Goal: Information Seeking & Learning: Learn about a topic

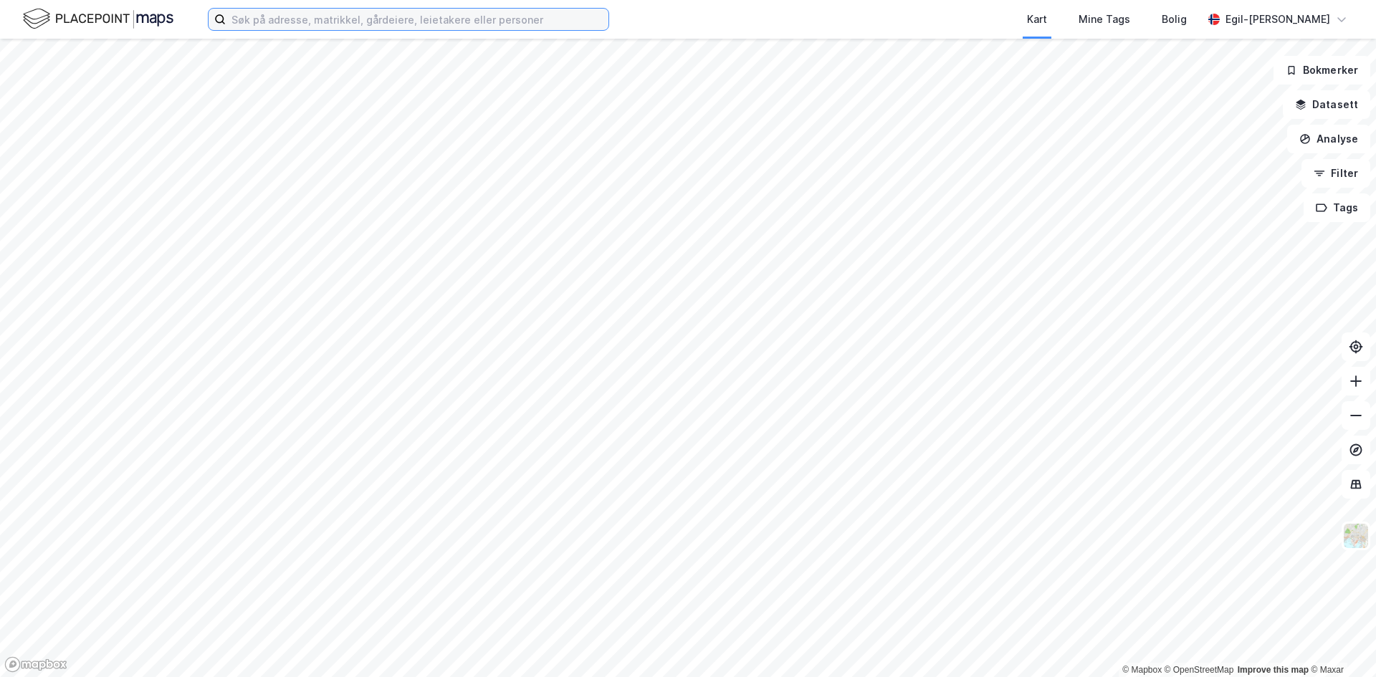
click at [309, 15] on input at bounding box center [417, 19] width 383 height 21
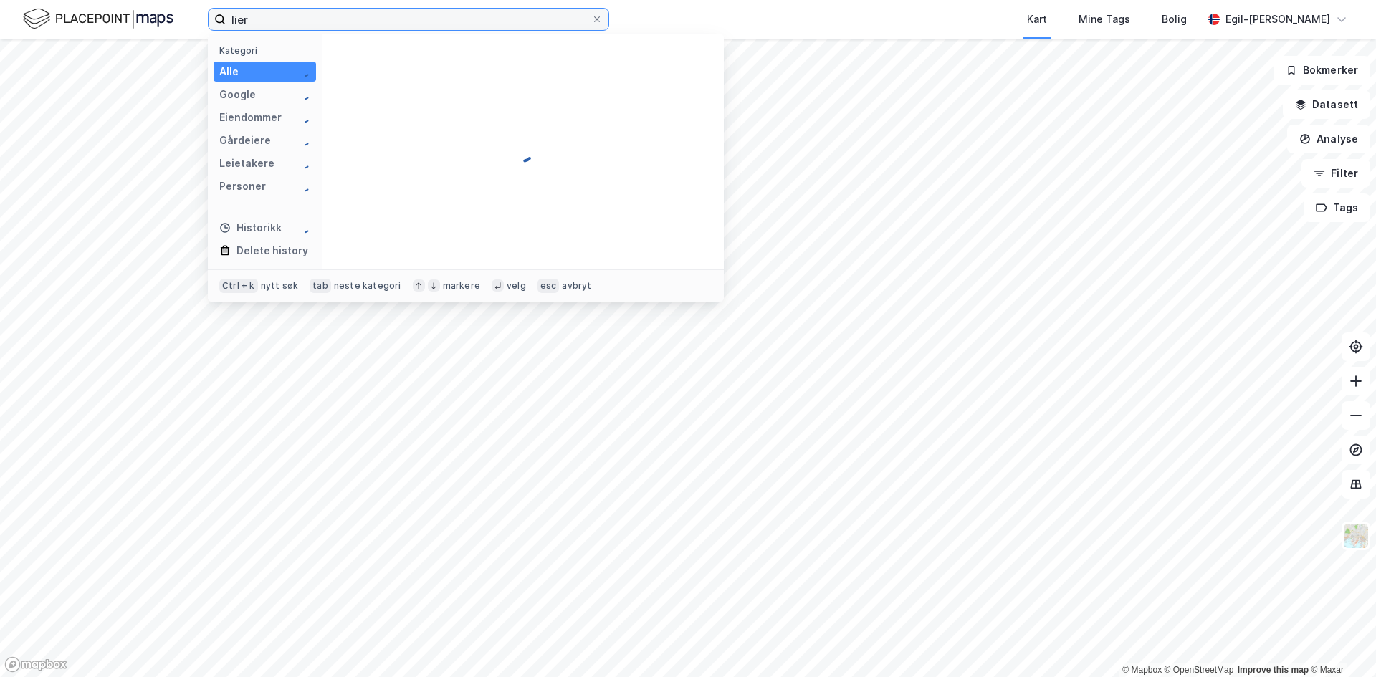
type input "lier"
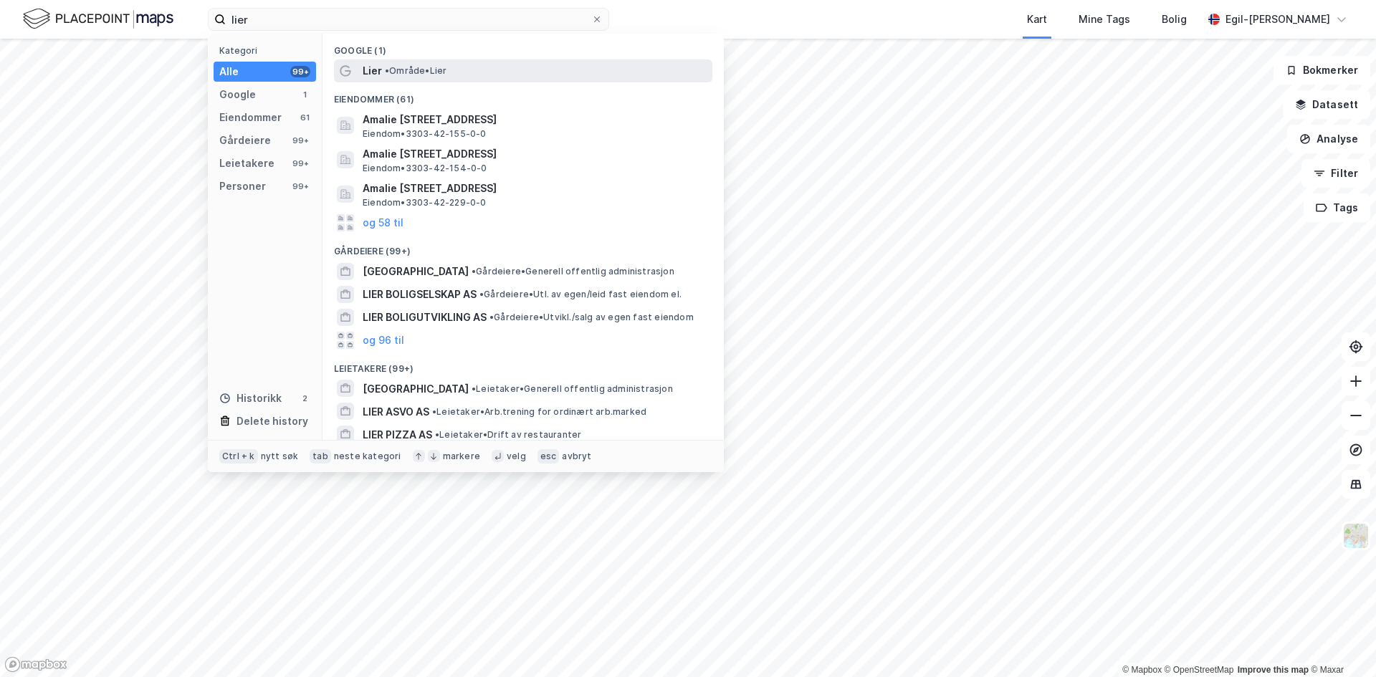
click at [375, 65] on span "Lier" at bounding box center [372, 70] width 19 height 17
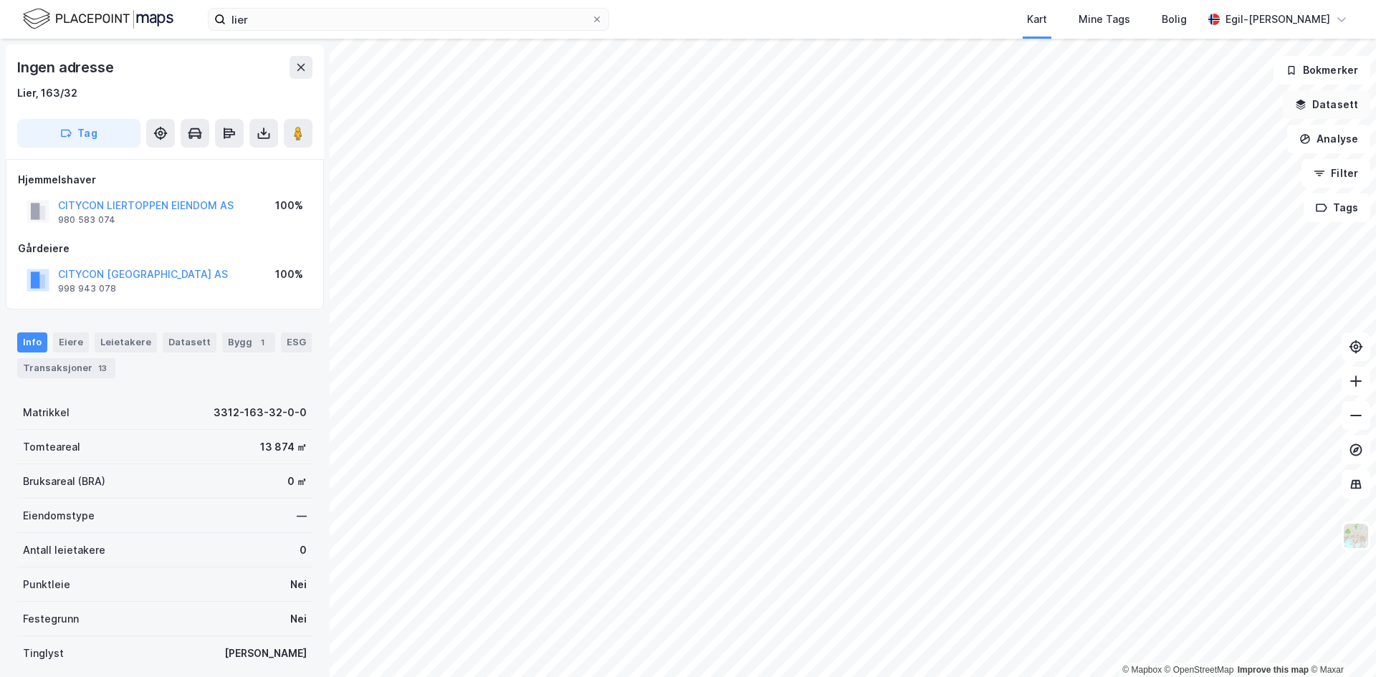
click at [1326, 102] on button "Datasett" at bounding box center [1326, 104] width 87 height 29
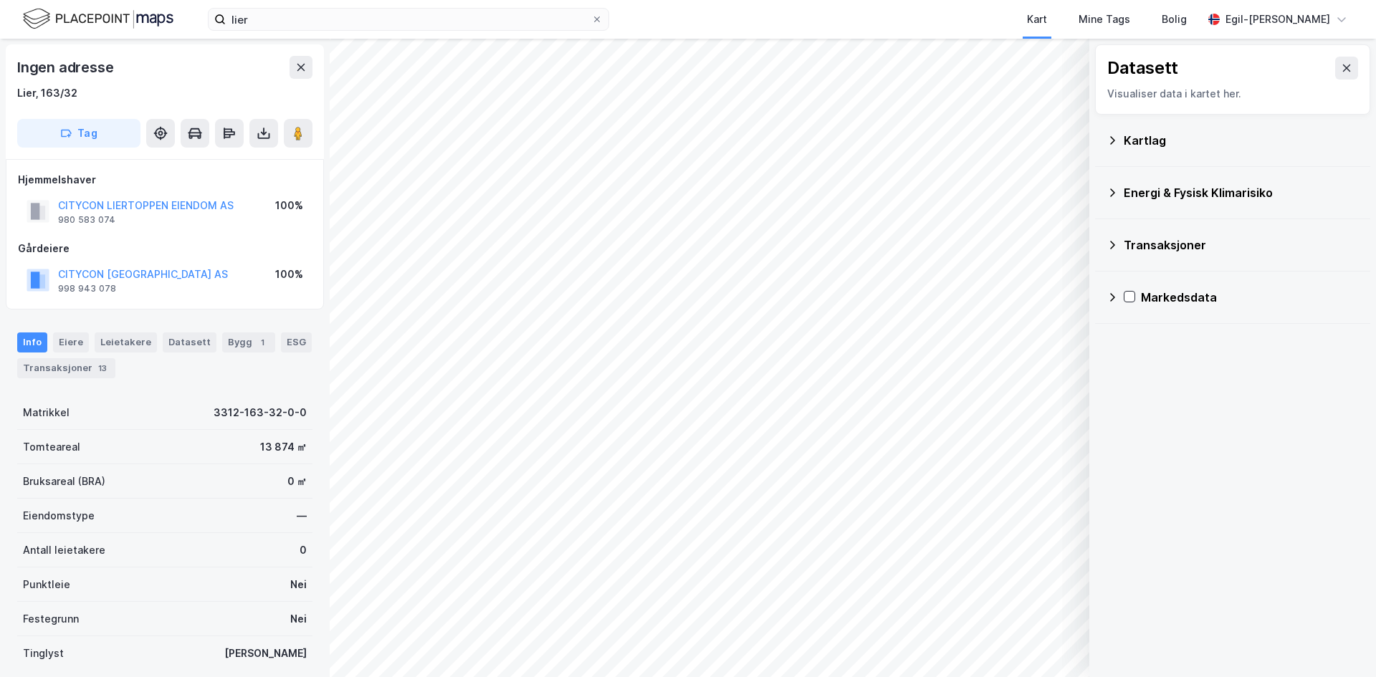
click at [1341, 67] on button at bounding box center [1346, 68] width 23 height 23
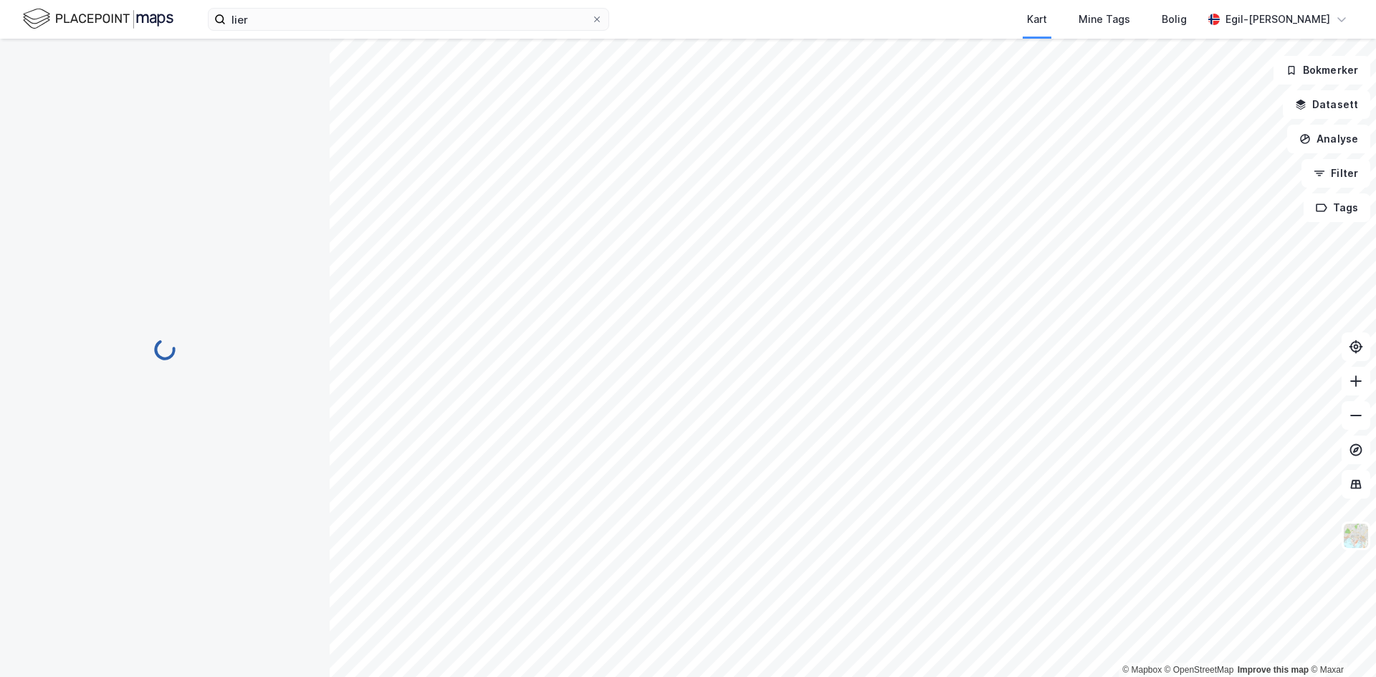
scroll to position [1, 0]
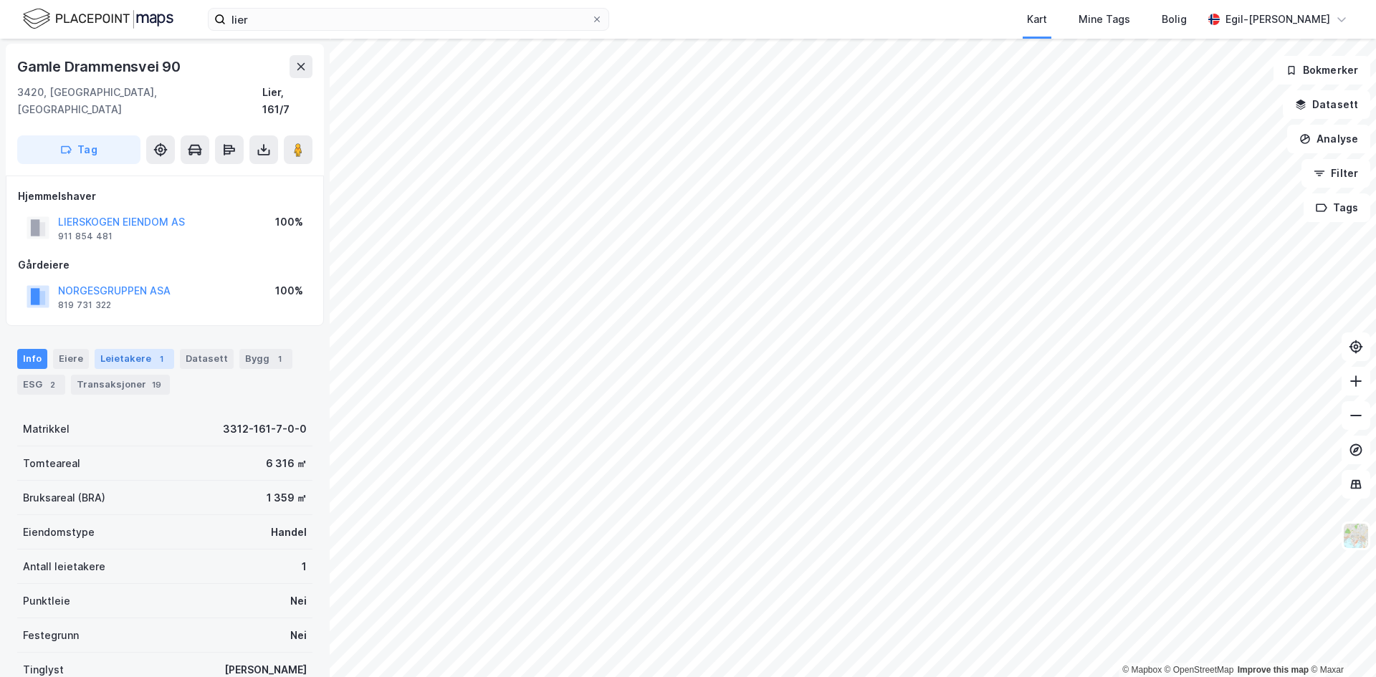
click at [138, 349] on div "Leietakere 1" at bounding box center [135, 359] width 80 height 20
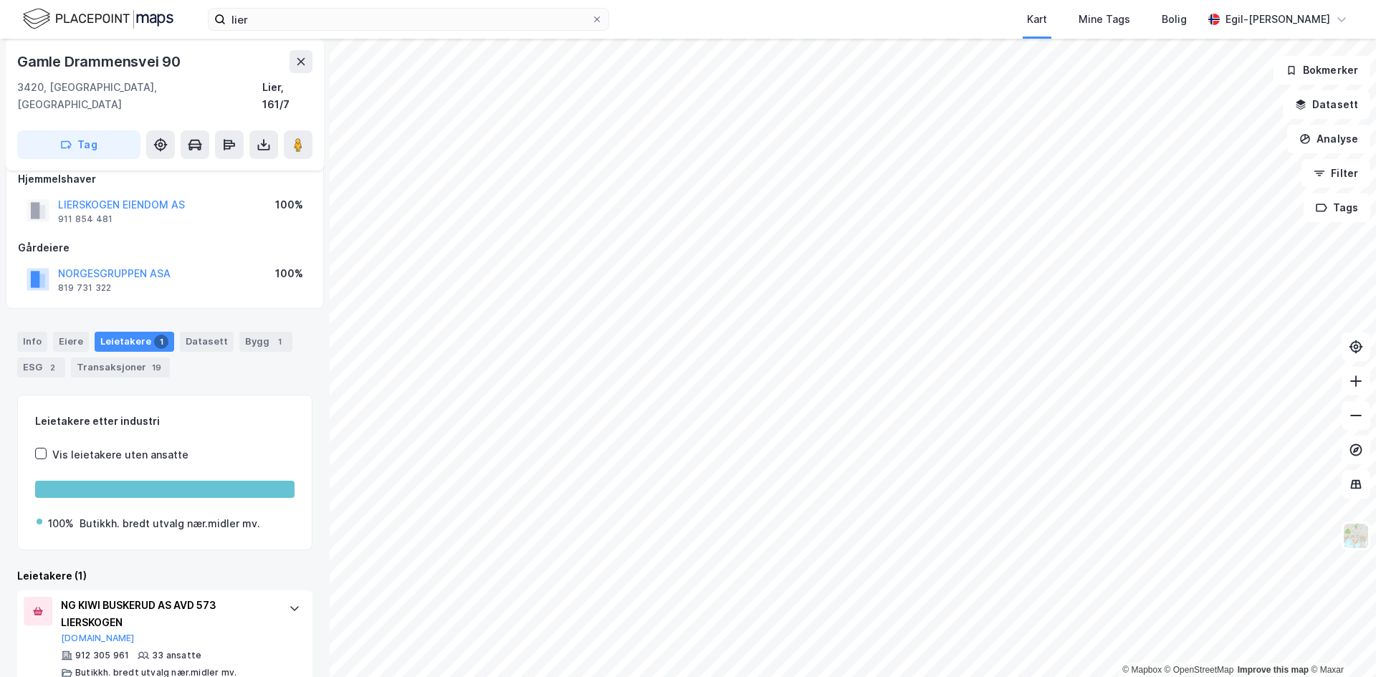
scroll to position [26, 0]
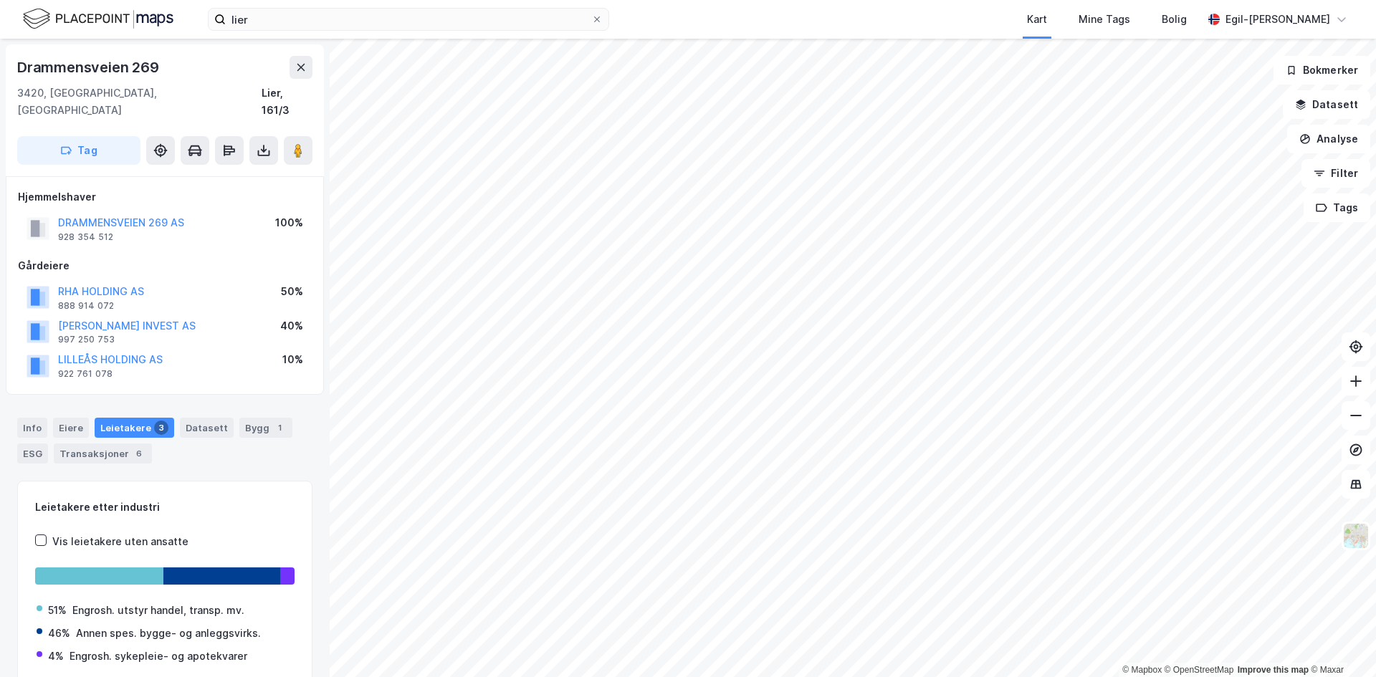
scroll to position [1, 0]
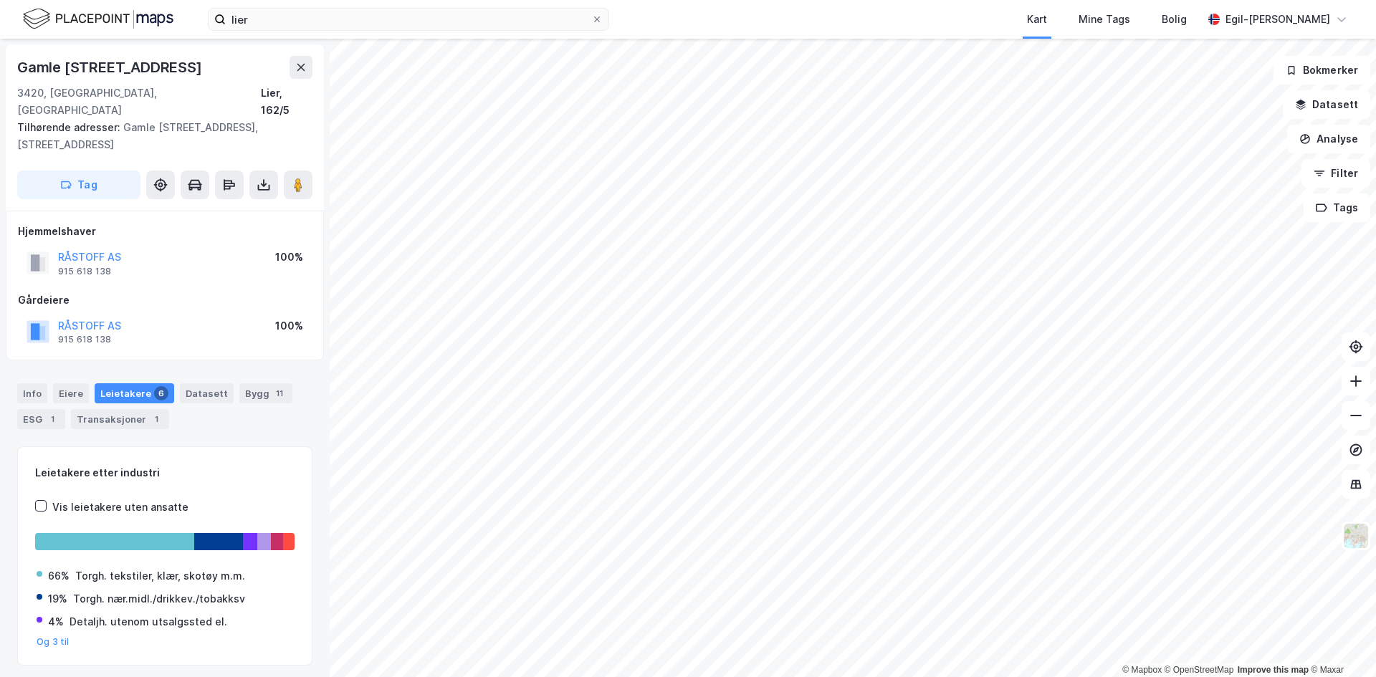
scroll to position [1, 0]
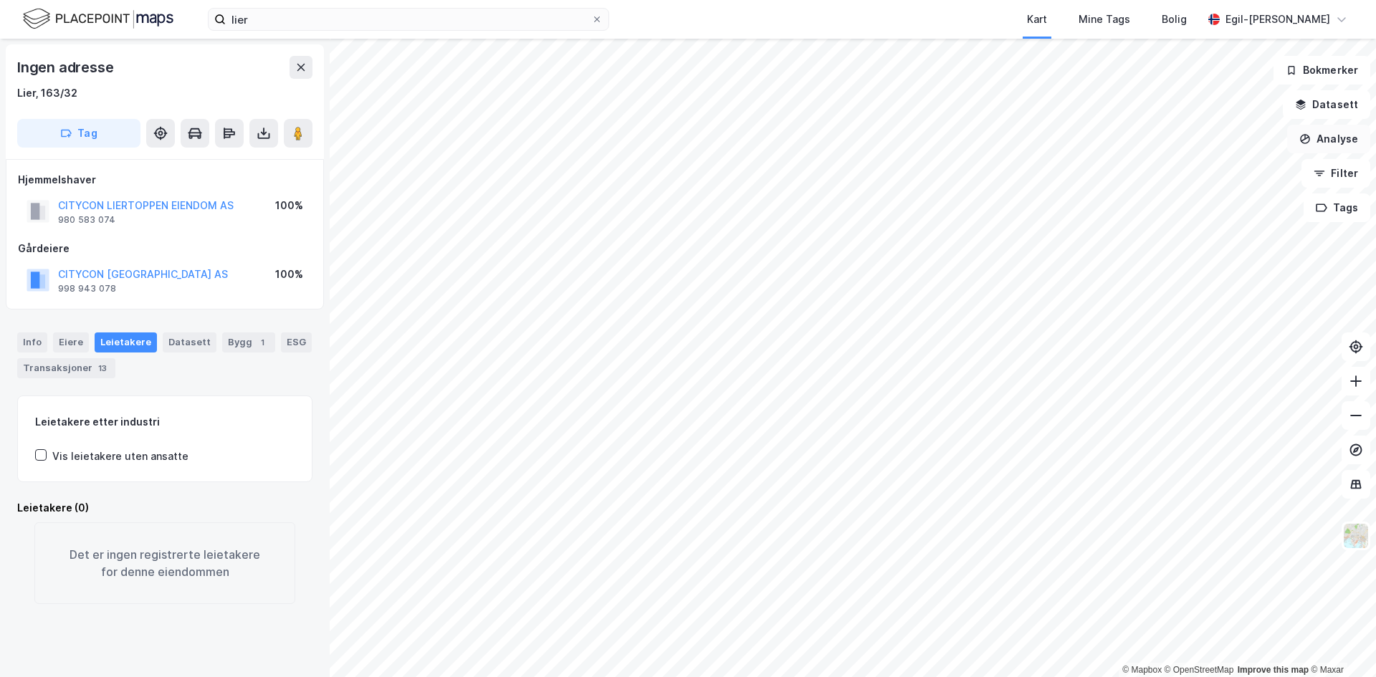
click at [1334, 132] on button "Analyse" at bounding box center [1328, 139] width 83 height 29
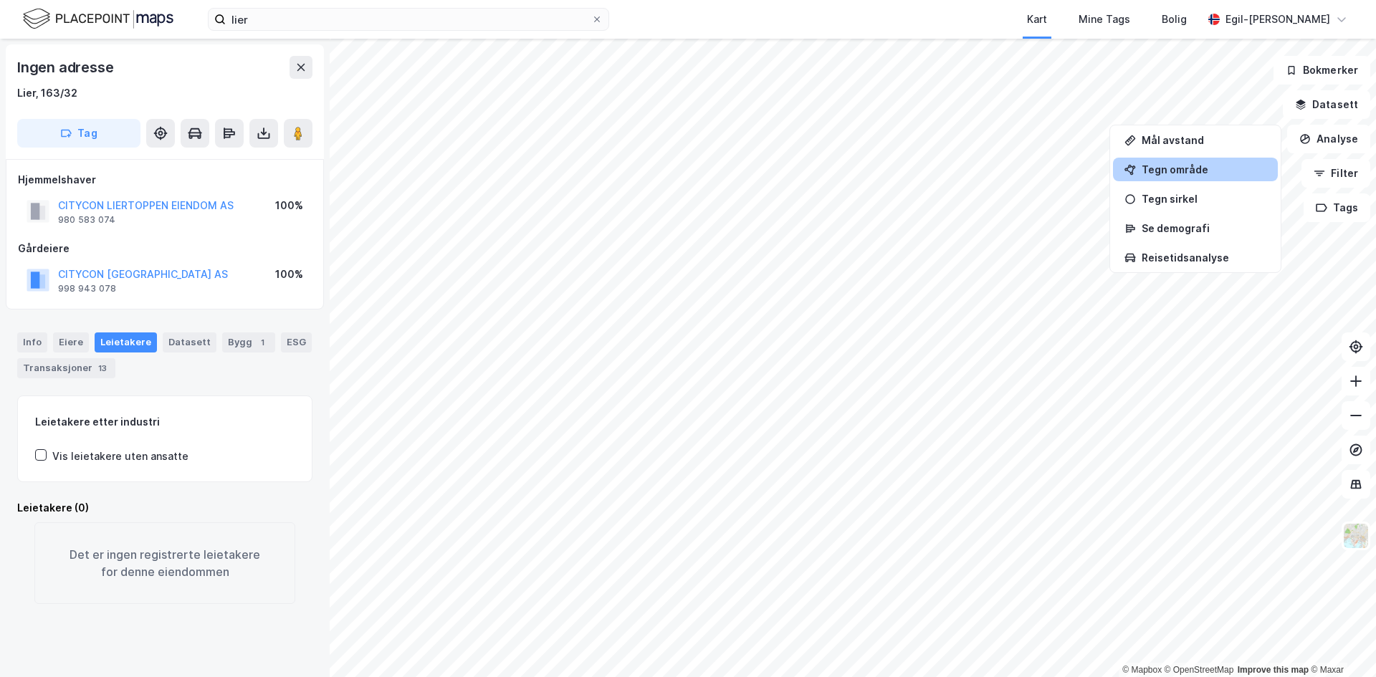
click at [1165, 168] on div "Tegn område" at bounding box center [1204, 169] width 125 height 12
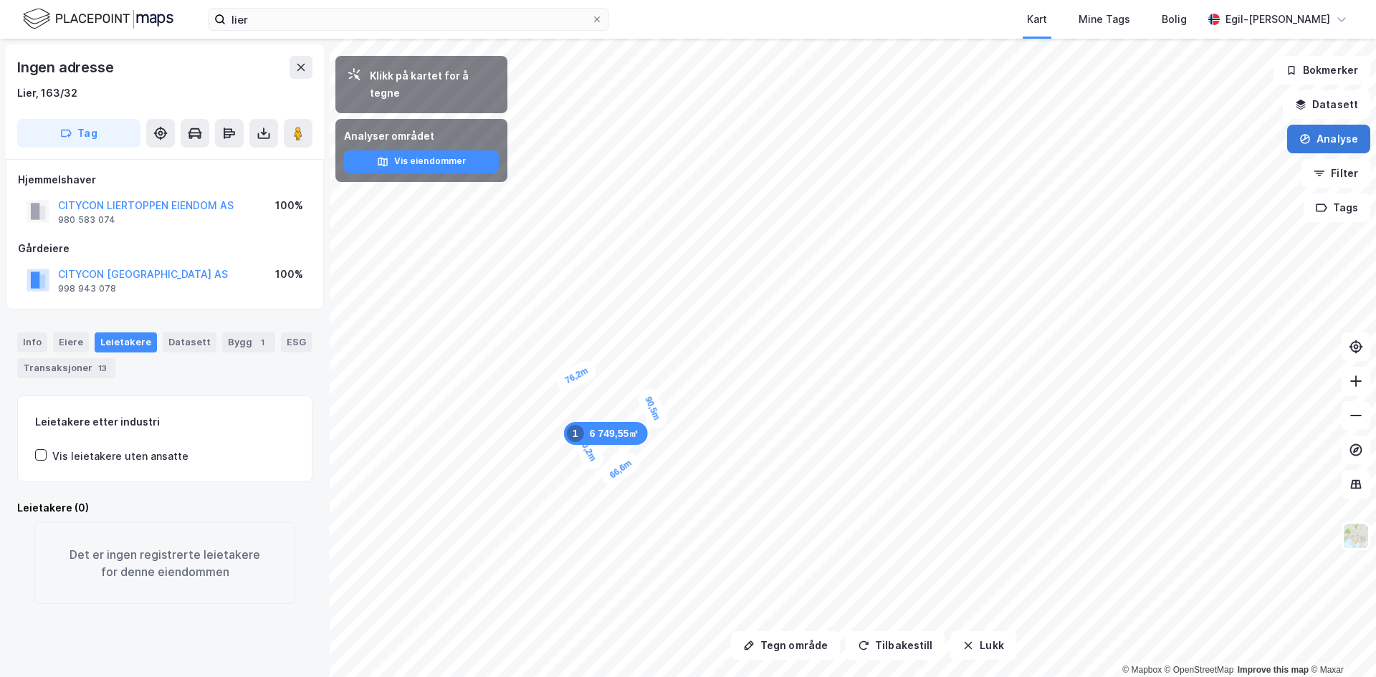
drag, startPoint x: 1313, startPoint y: 133, endPoint x: 1301, endPoint y: 143, distance: 15.3
click at [1312, 134] on button "Analyse" at bounding box center [1328, 139] width 83 height 29
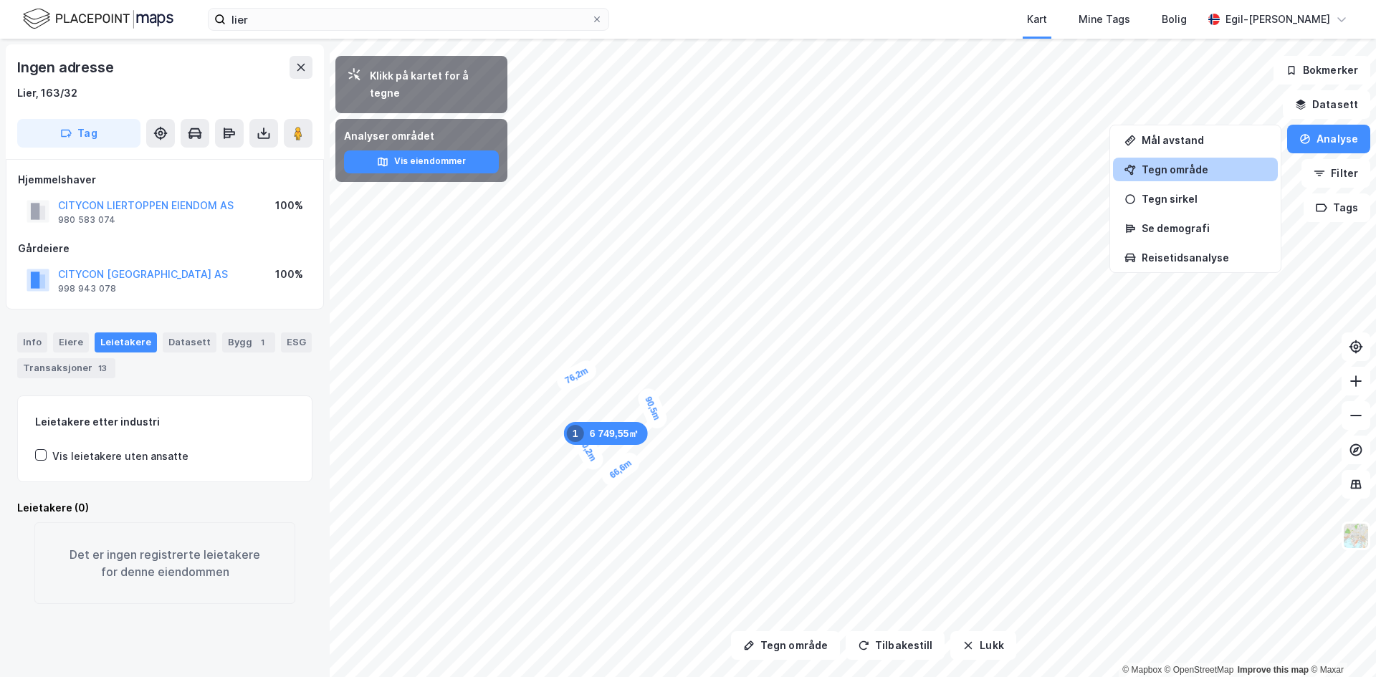
click at [1172, 165] on div "Tegn område" at bounding box center [1204, 169] width 125 height 12
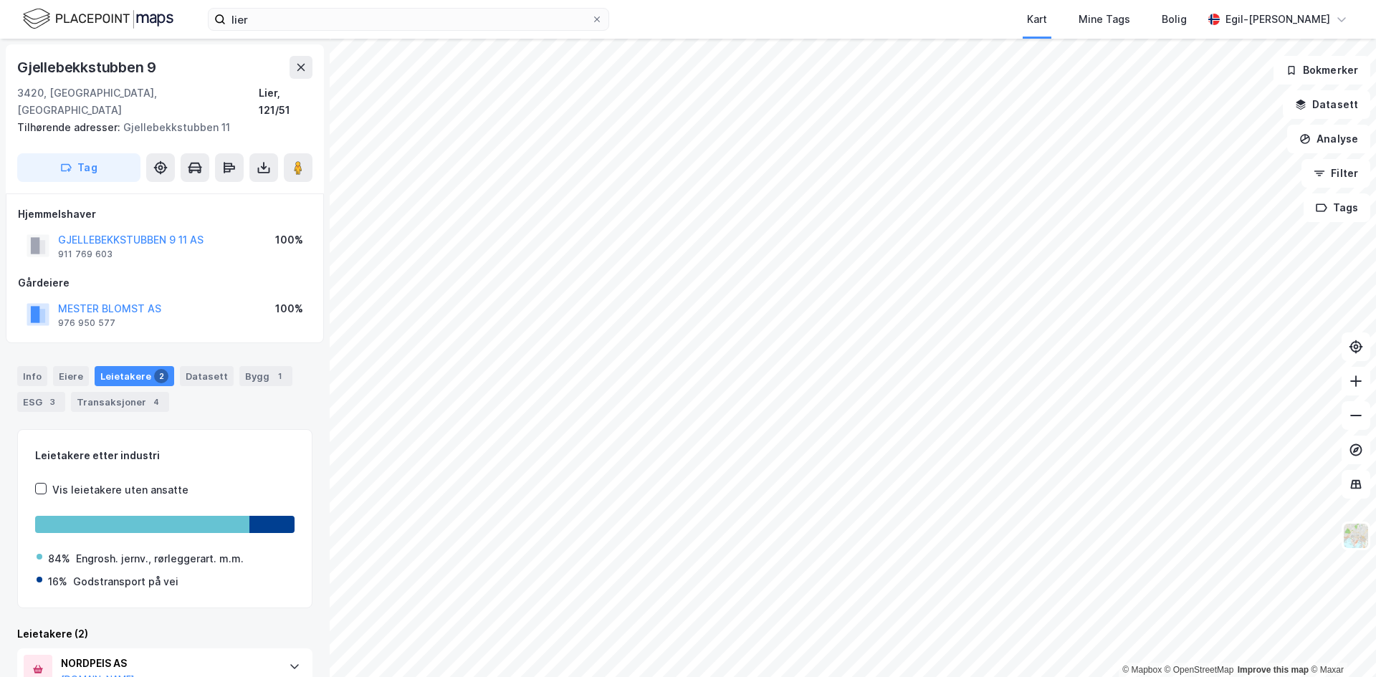
click at [796, 29] on div "lier Kart Mine Tags [PERSON_NAME] © Mapbox © OpenStreetMap Improve this map © M…" at bounding box center [688, 338] width 1376 height 677
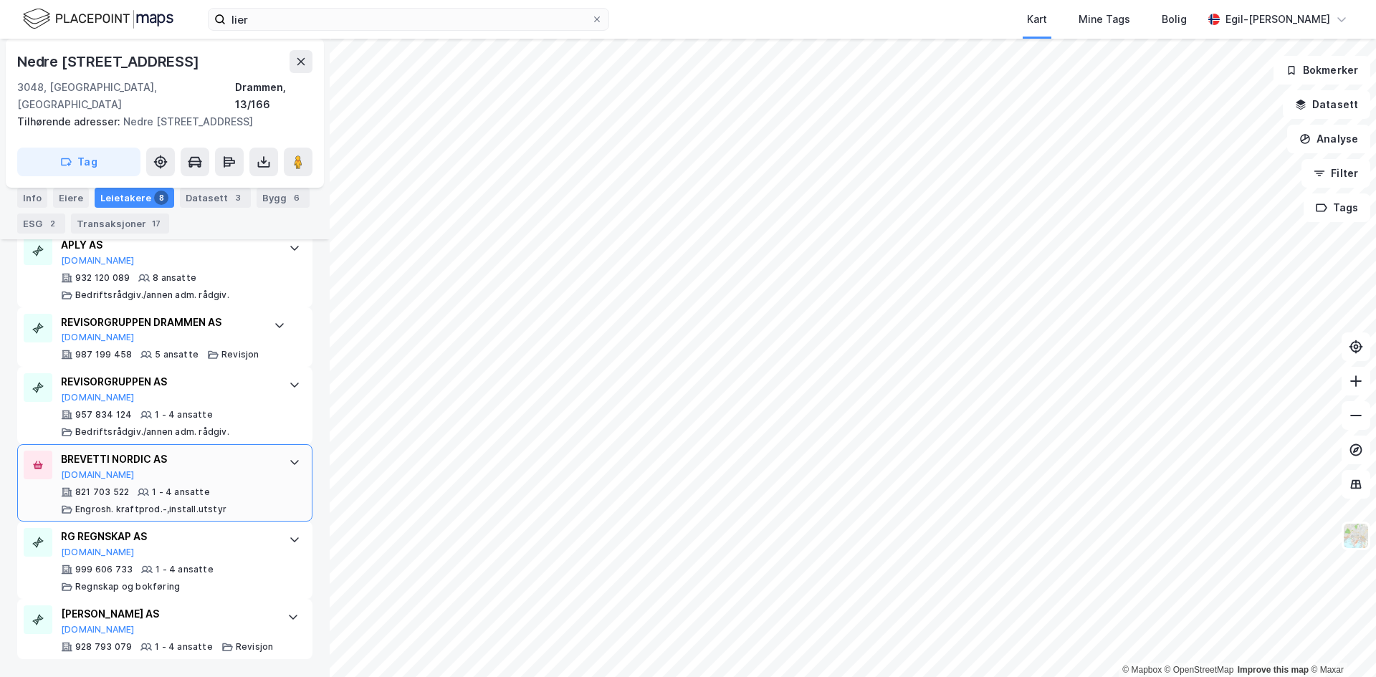
scroll to position [252, 0]
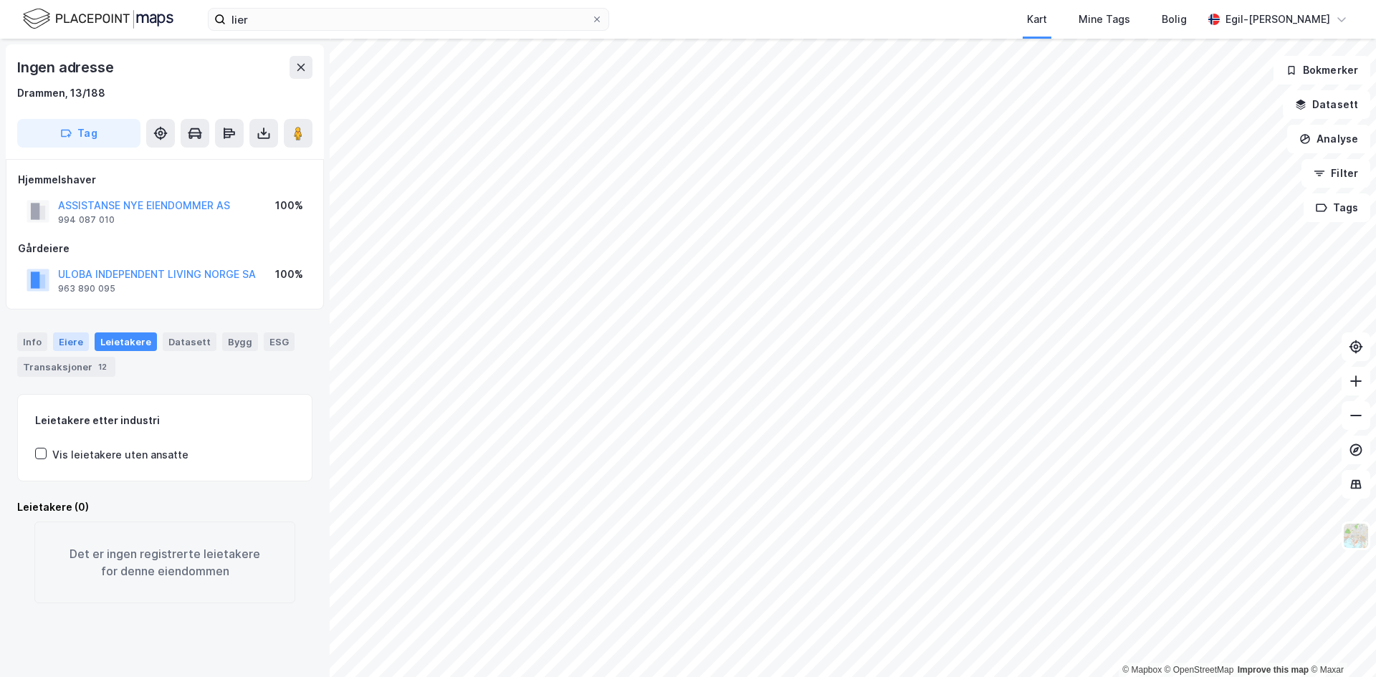
click at [60, 339] on div "Eiere" at bounding box center [71, 342] width 36 height 19
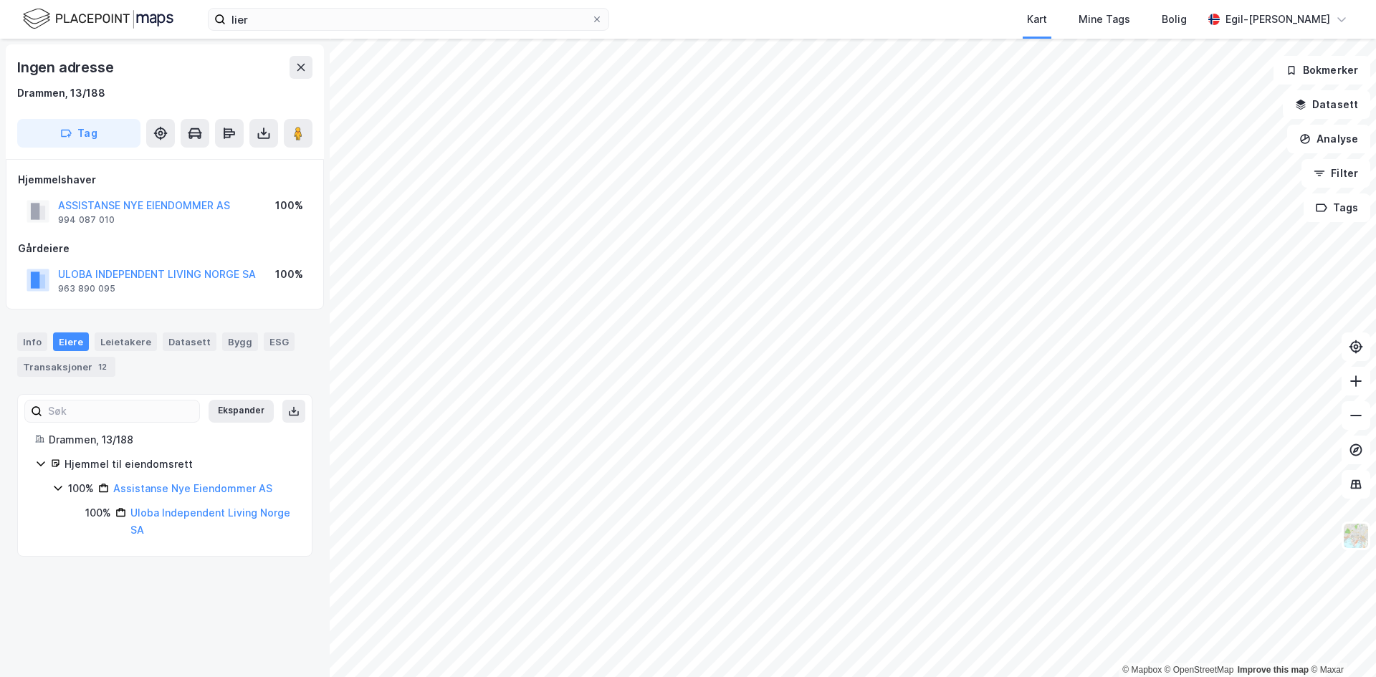
click at [58, 487] on icon at bounding box center [57, 487] width 11 height 11
click at [57, 488] on icon at bounding box center [57, 487] width 11 height 11
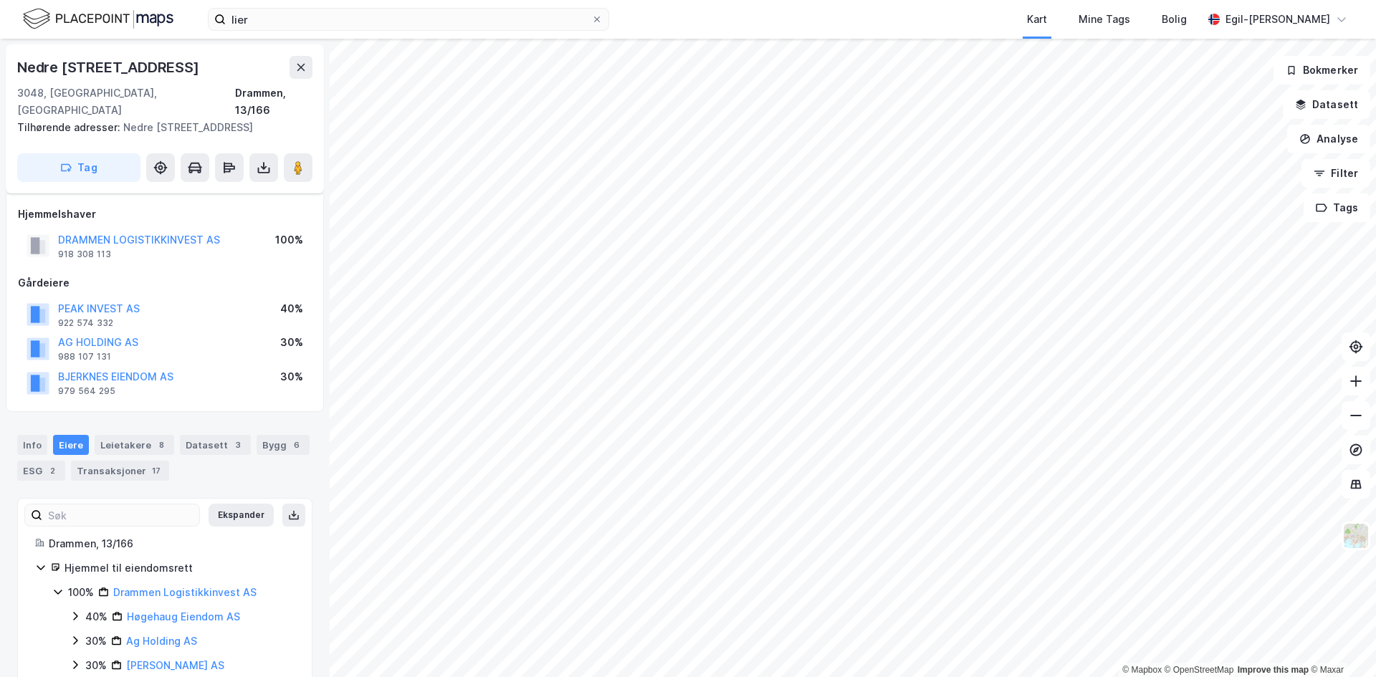
scroll to position [15, 0]
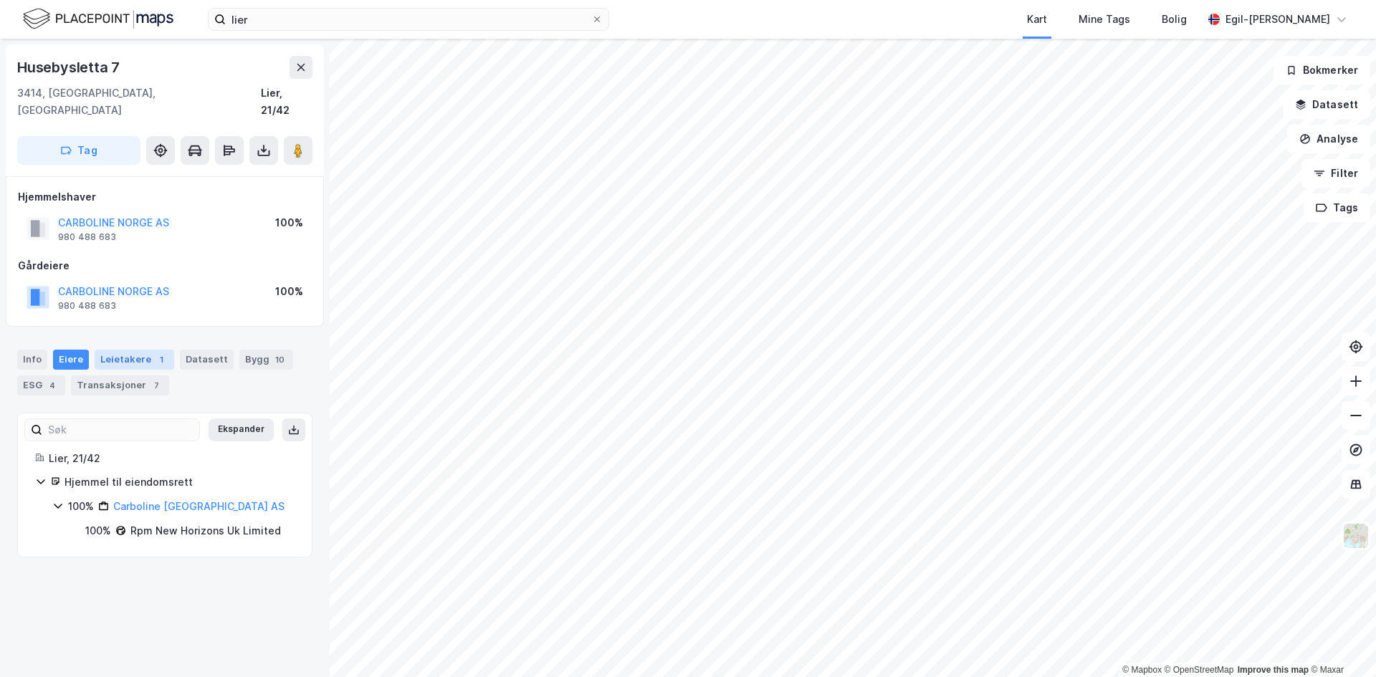
drag, startPoint x: 136, startPoint y: 338, endPoint x: 147, endPoint y: 343, distance: 11.6
click at [136, 350] on div "Leietakere 1" at bounding box center [135, 360] width 80 height 20
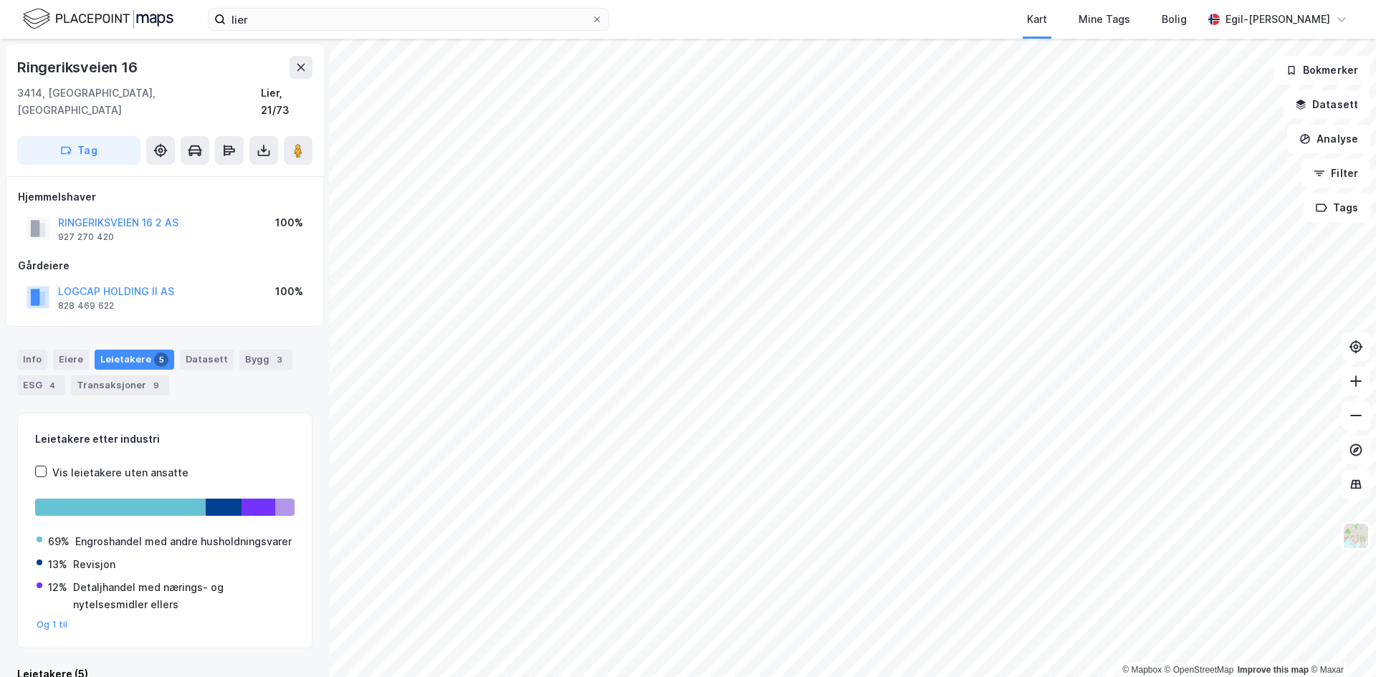
scroll to position [1, 0]
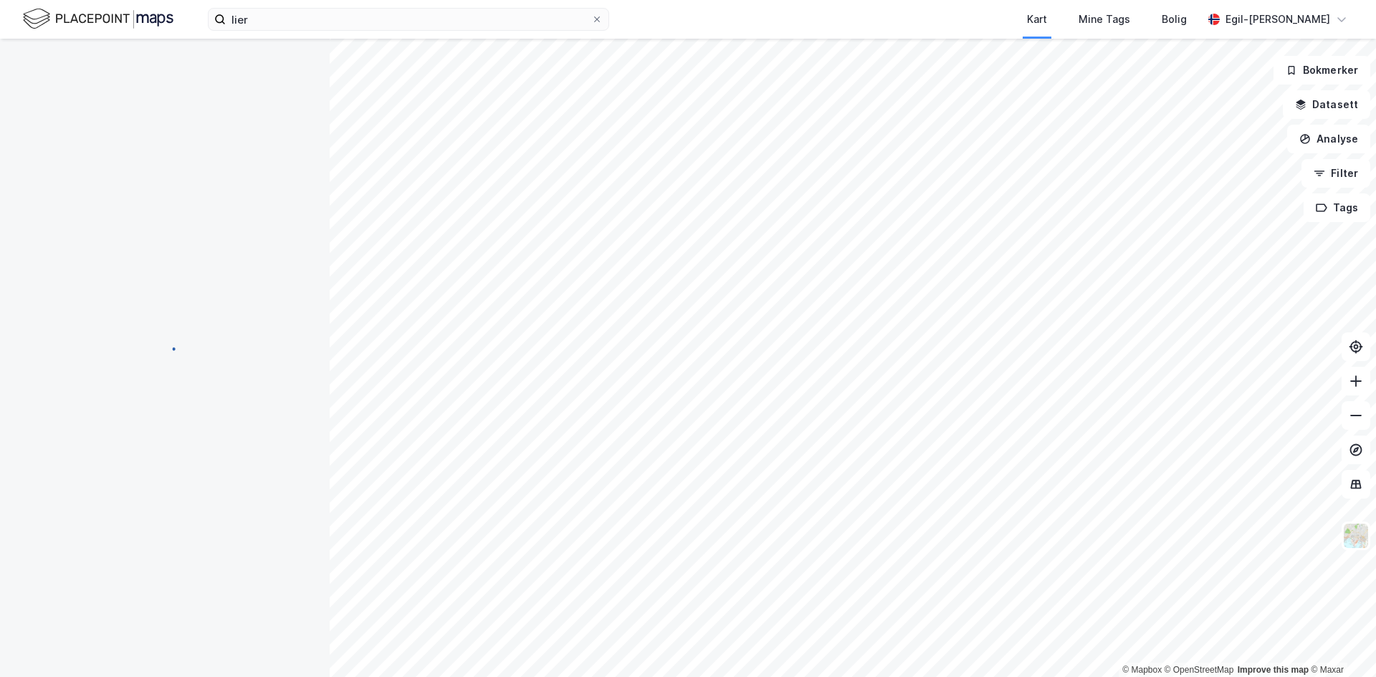
scroll to position [1, 0]
click at [741, 259] on button "Lukk" at bounding box center [736, 256] width 39 height 23
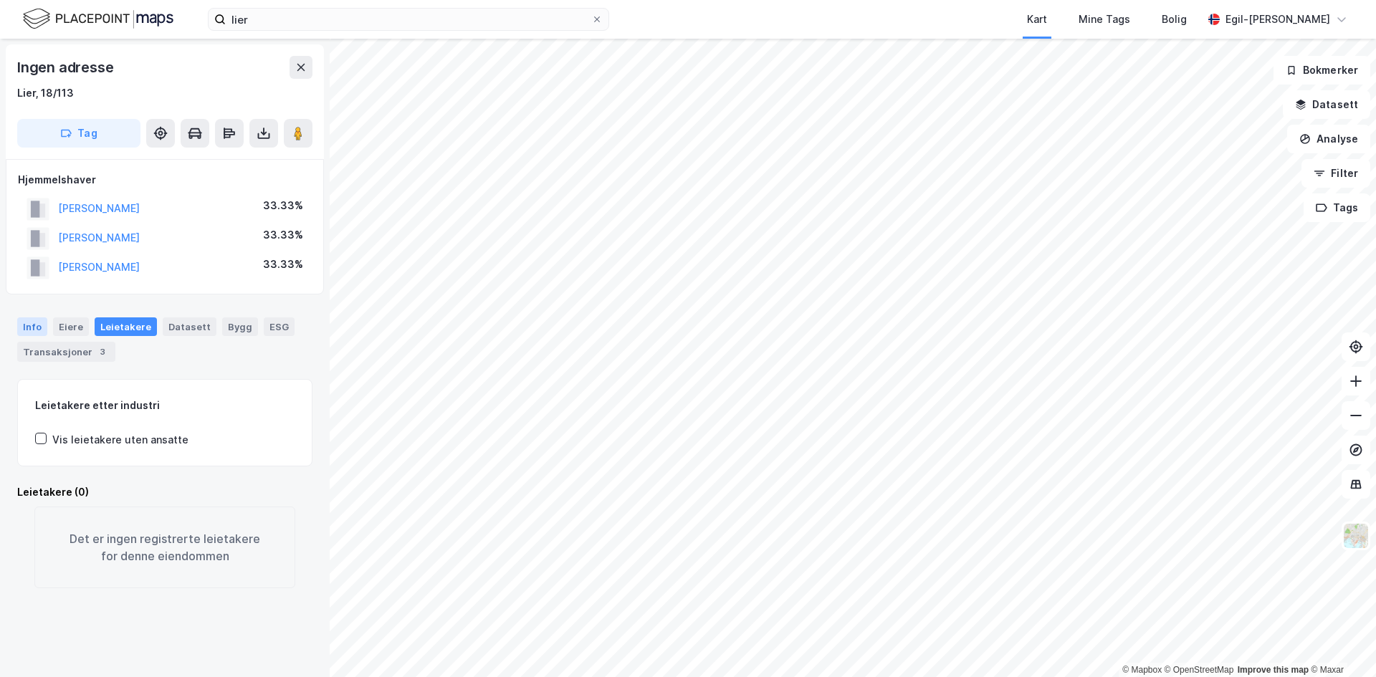
click at [39, 327] on div "Info" at bounding box center [32, 326] width 30 height 19
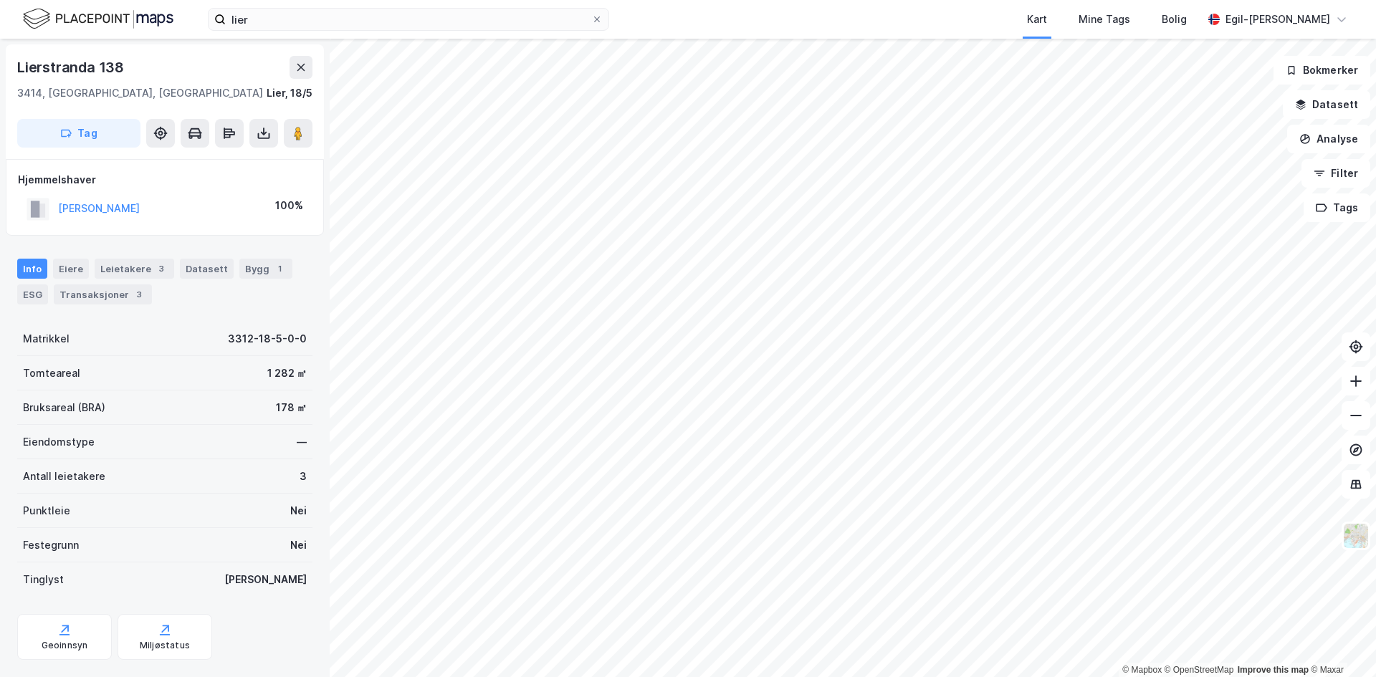
scroll to position [1, 0]
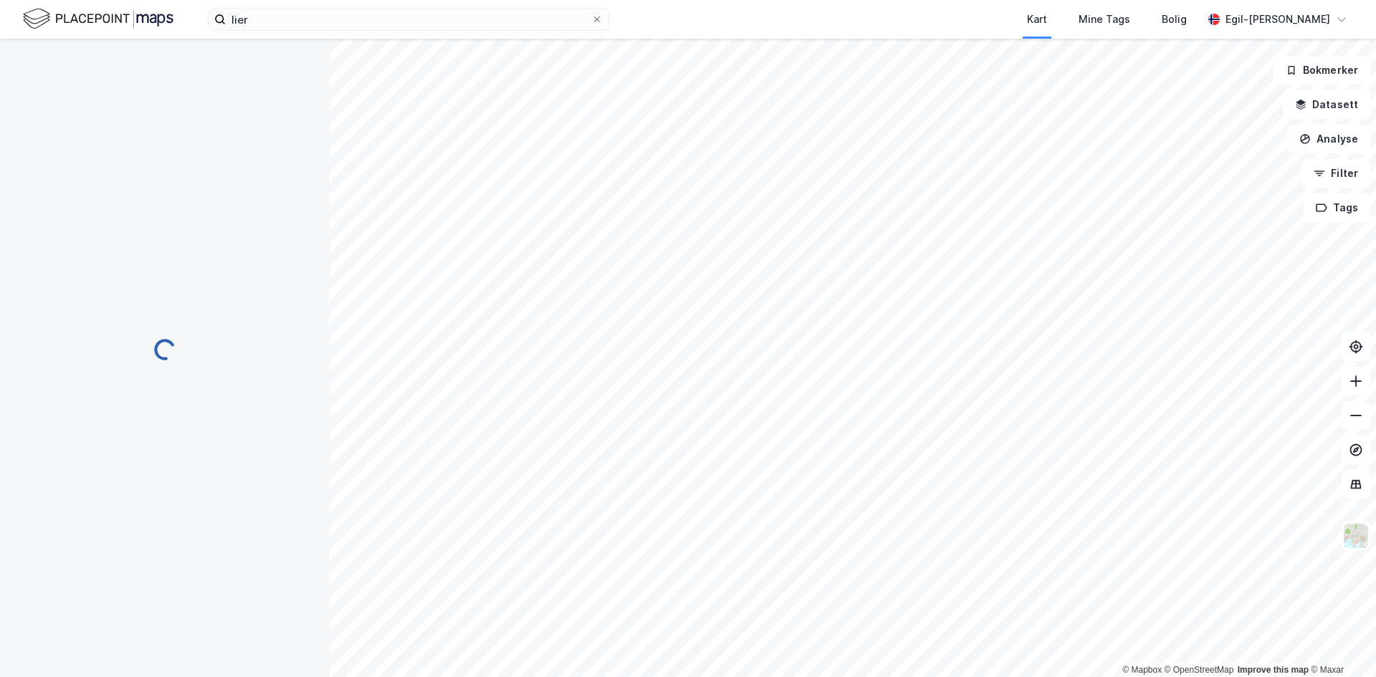
scroll to position [1, 0]
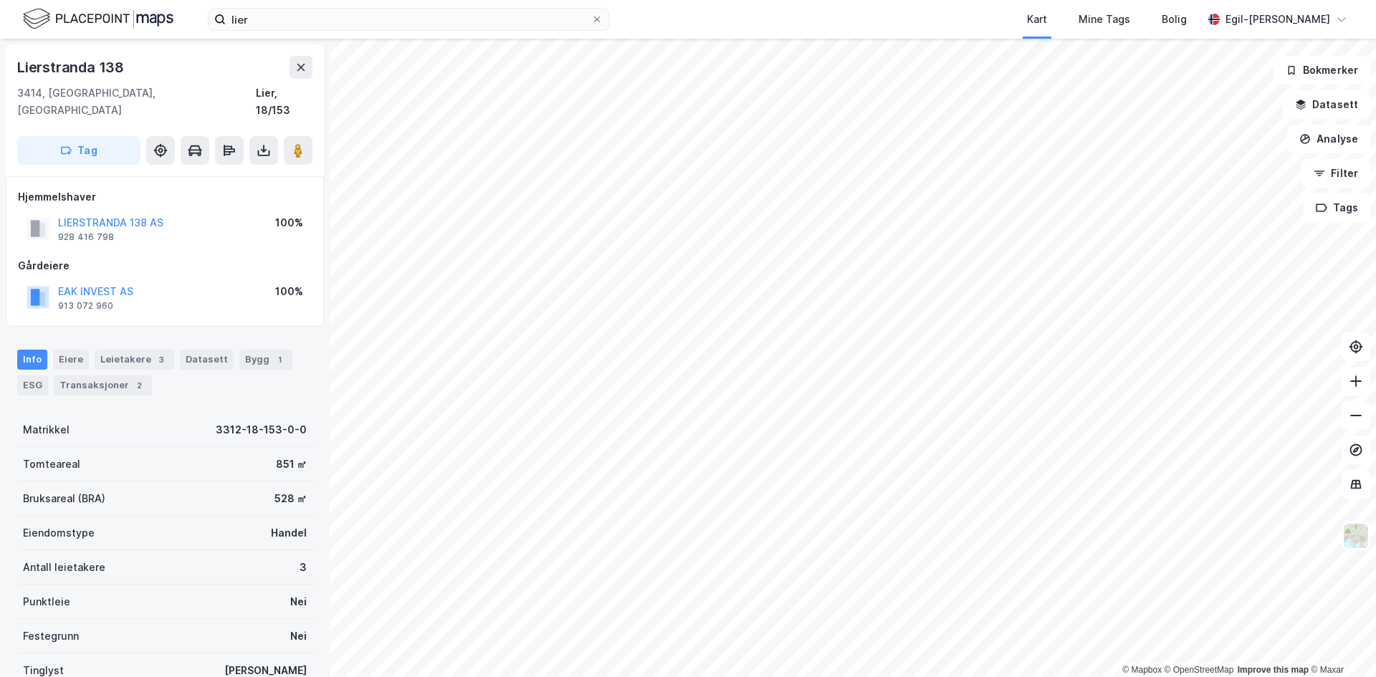
scroll to position [1, 0]
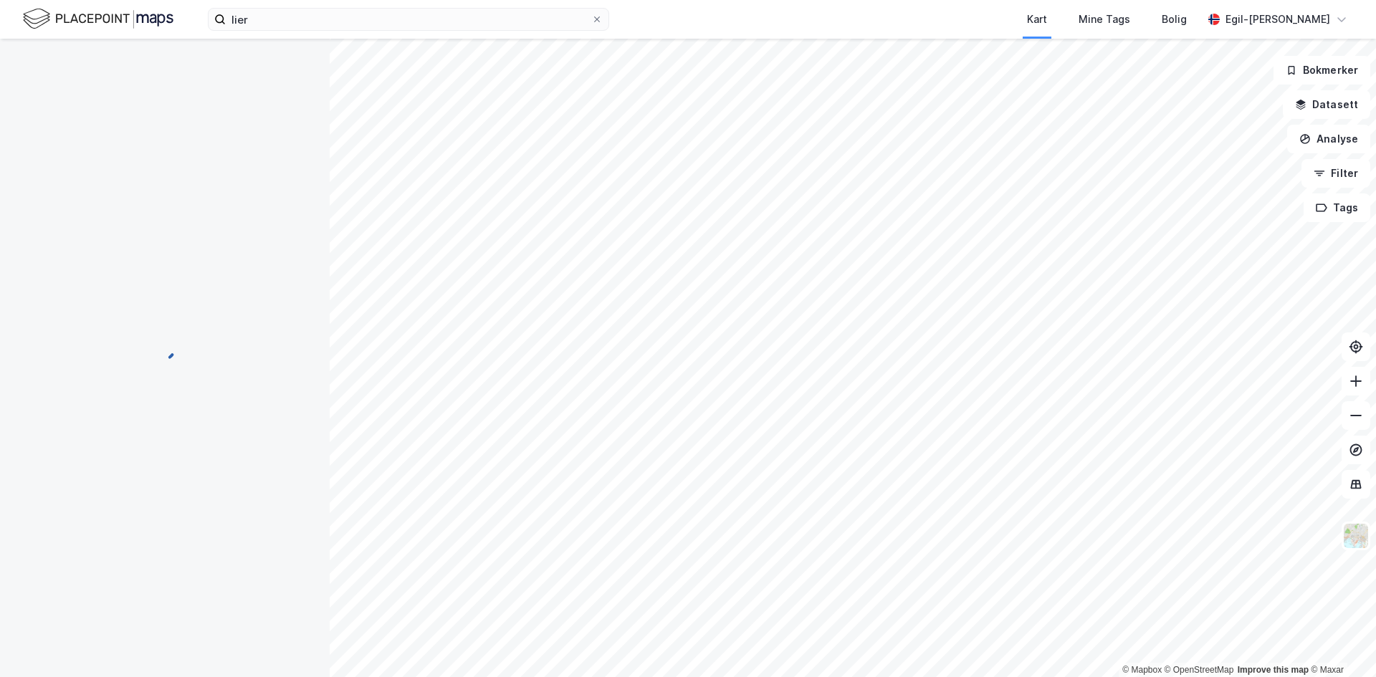
scroll to position [1, 0]
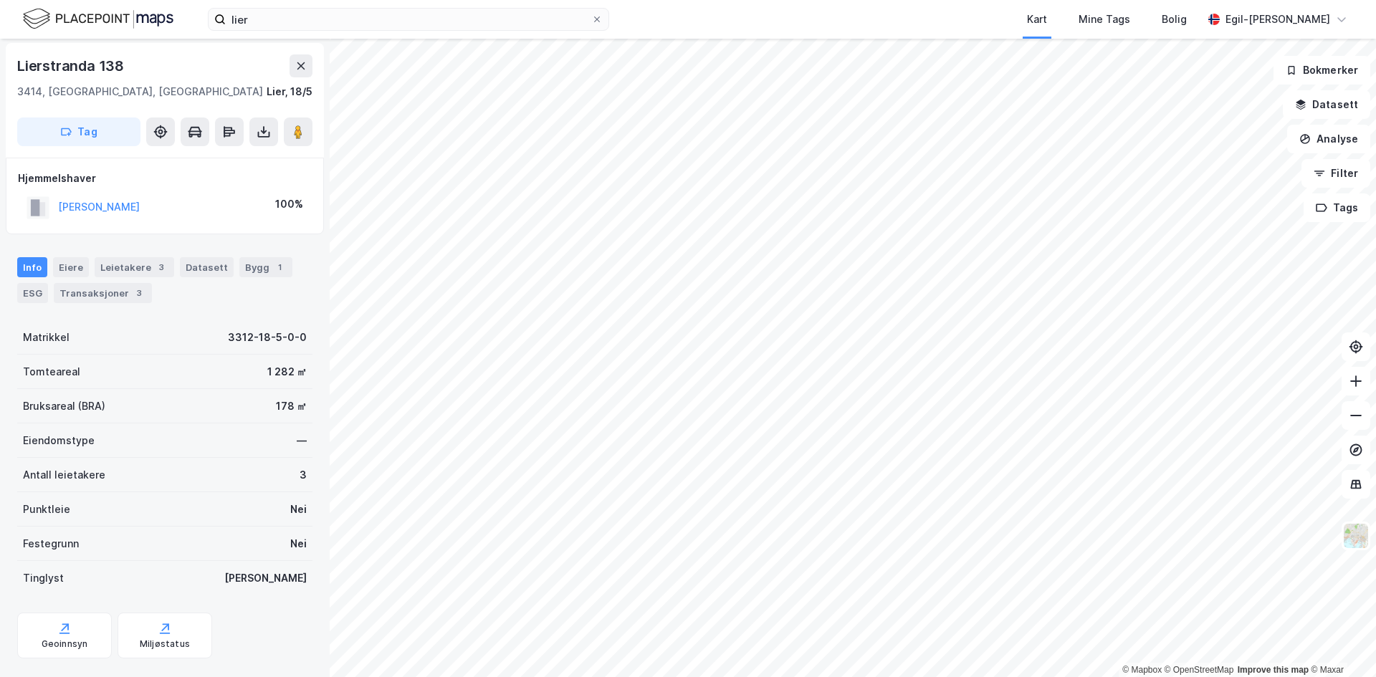
scroll to position [1, 0]
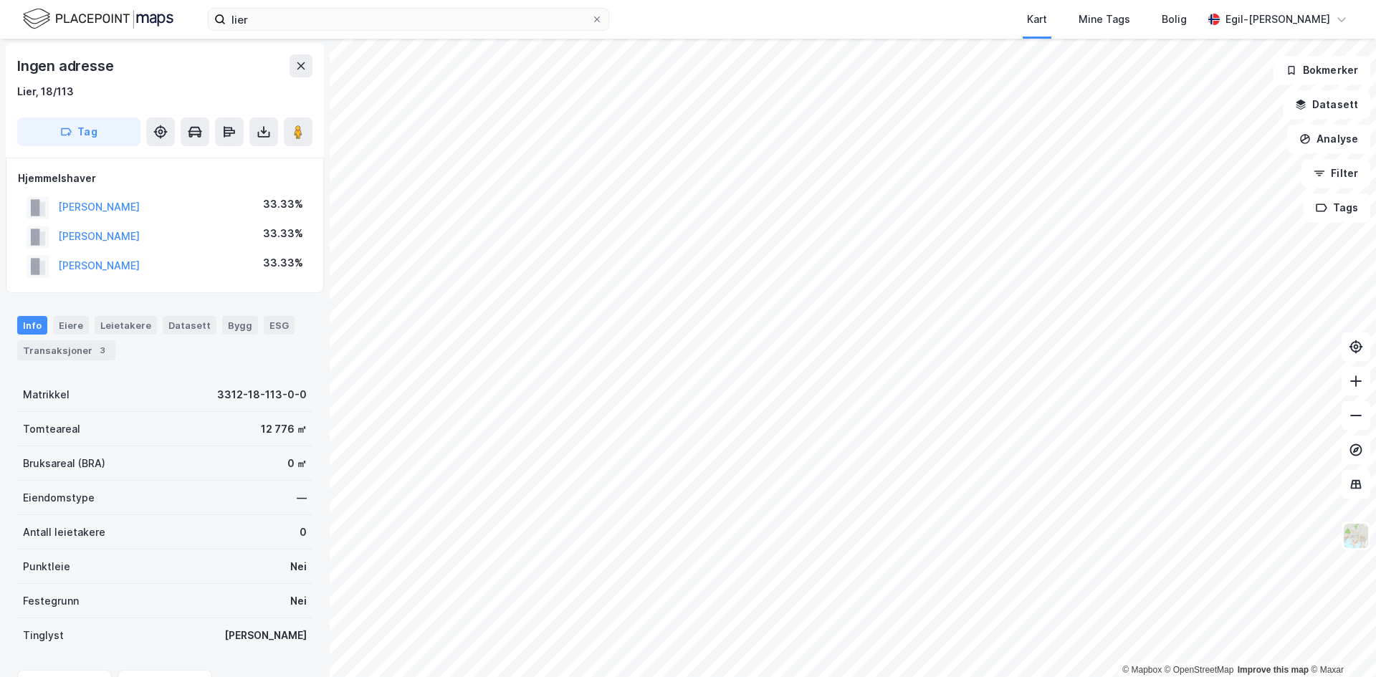
scroll to position [1, 0]
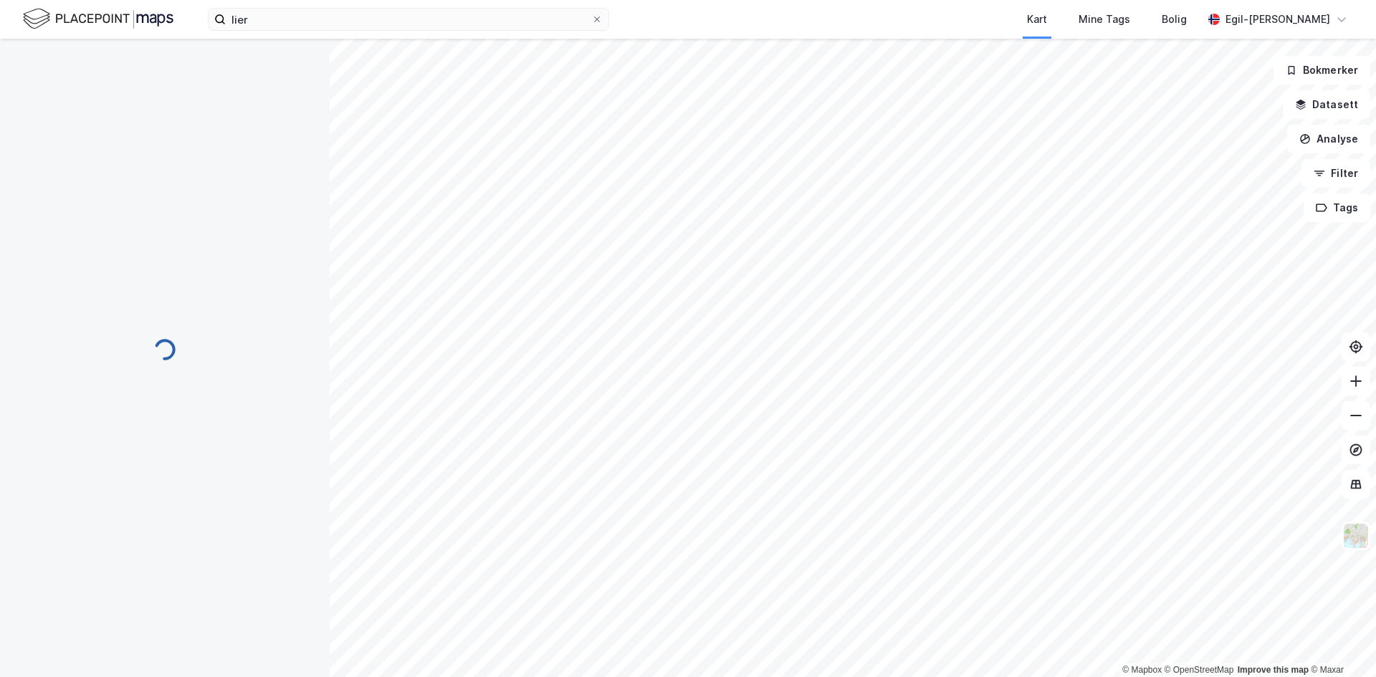
scroll to position [1, 0]
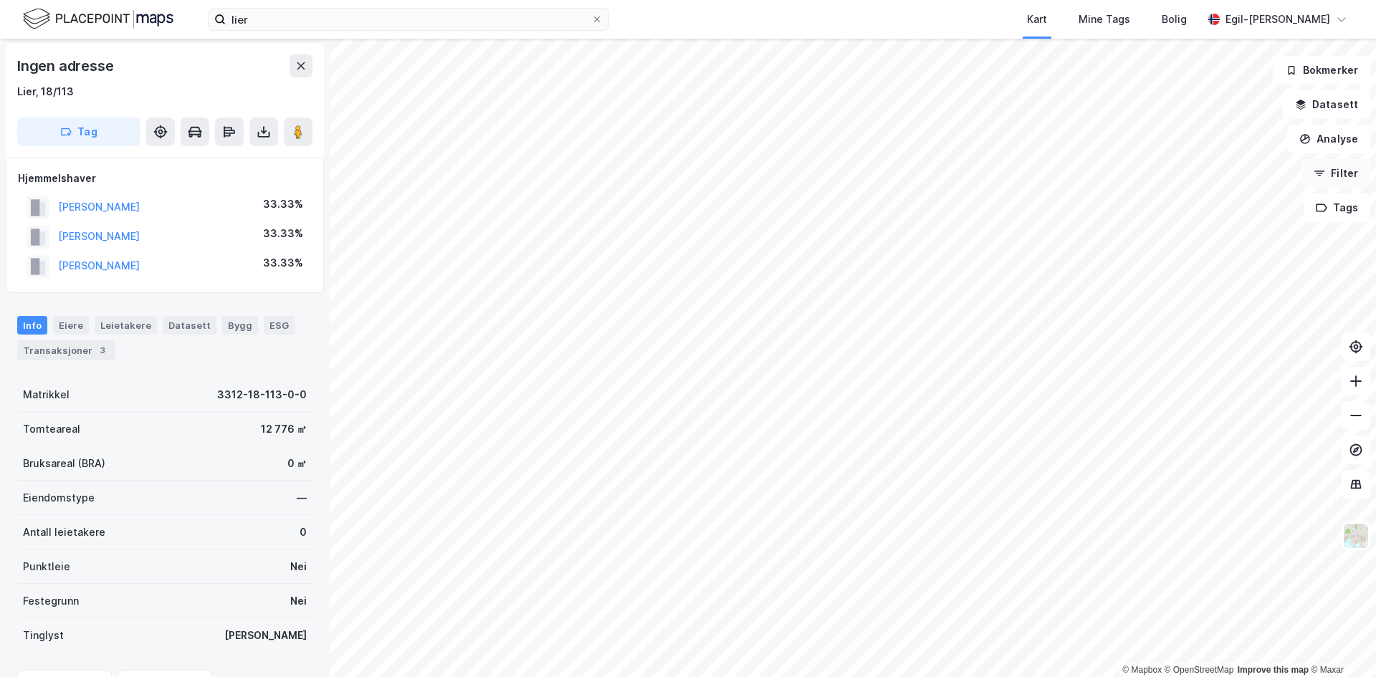
click at [1340, 173] on button "Filter" at bounding box center [1335, 173] width 69 height 29
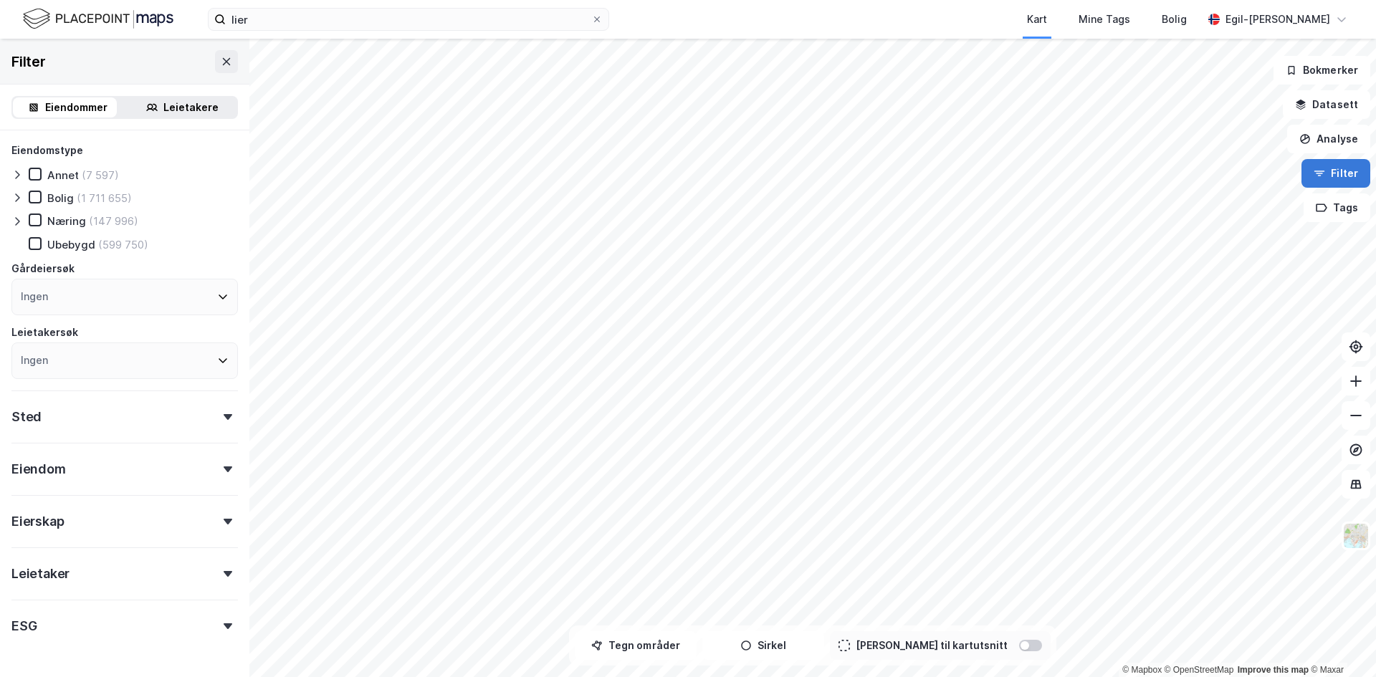
click at [1328, 169] on button "Filter" at bounding box center [1335, 173] width 69 height 29
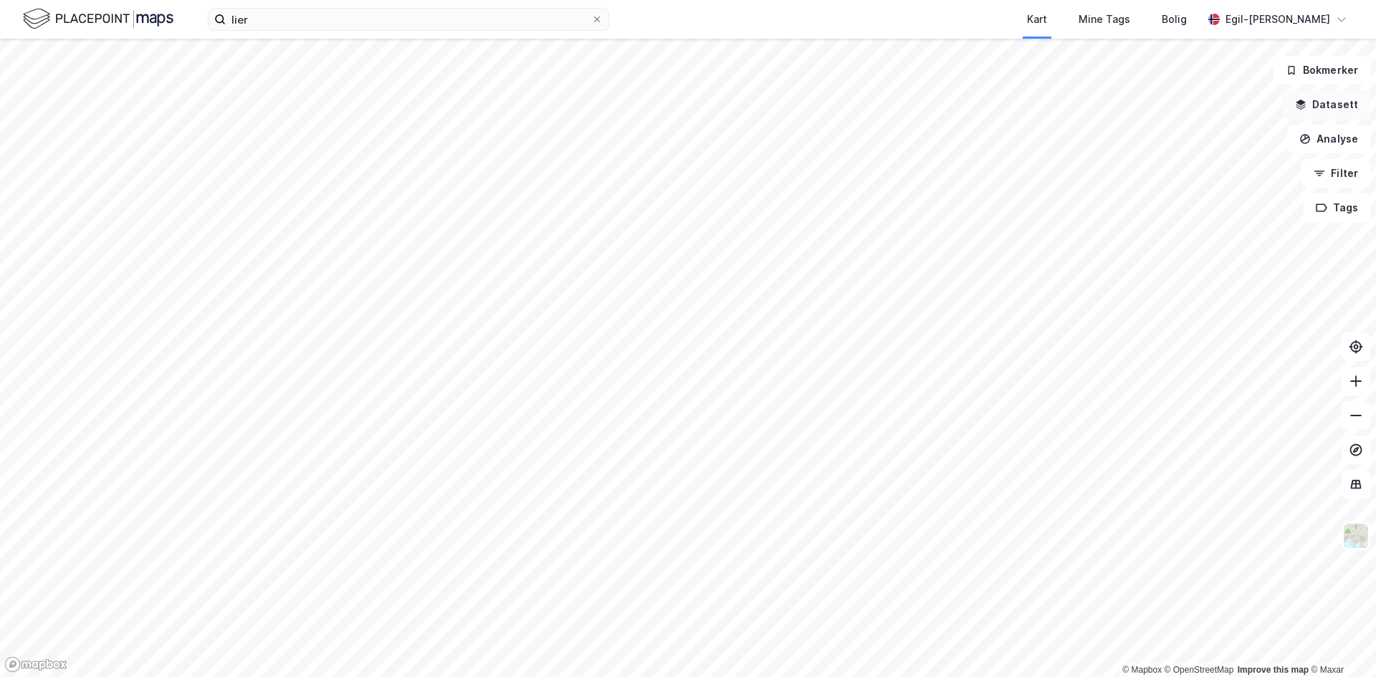
click at [1320, 106] on button "Datasett" at bounding box center [1326, 104] width 87 height 29
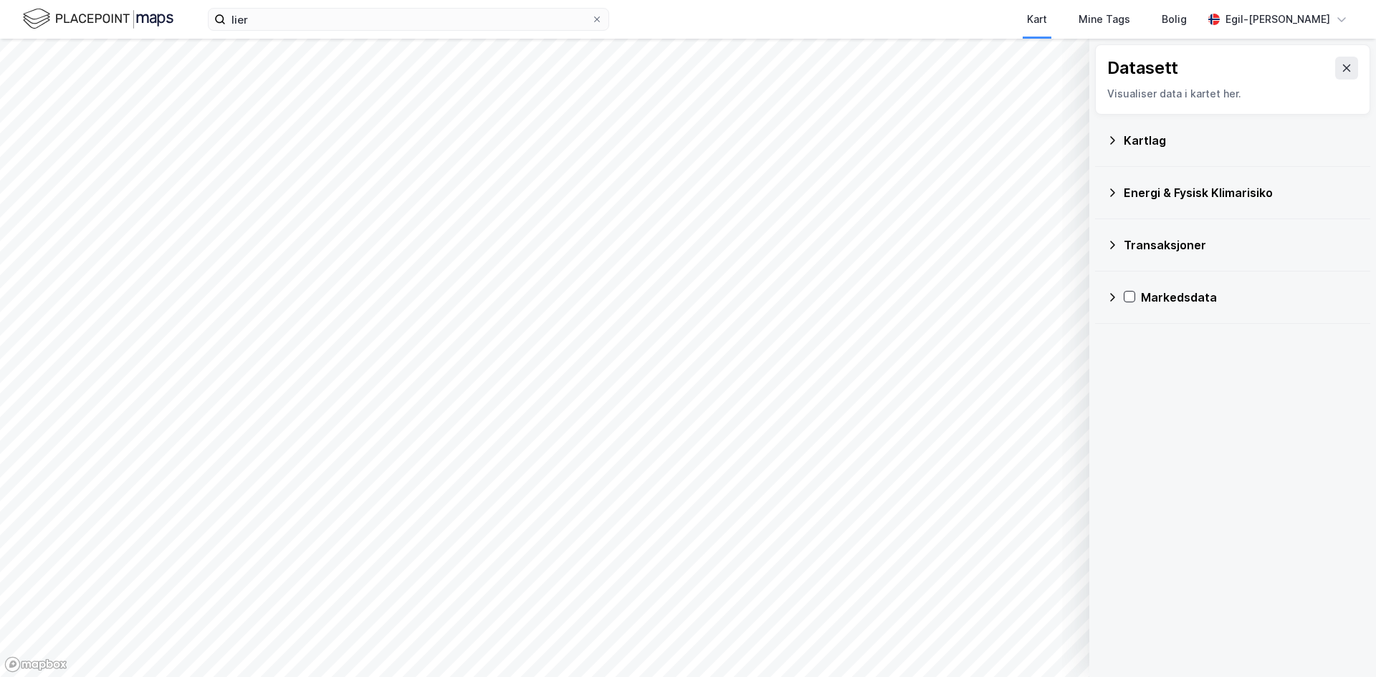
click at [1167, 147] on div "Kartlag" at bounding box center [1241, 140] width 235 height 17
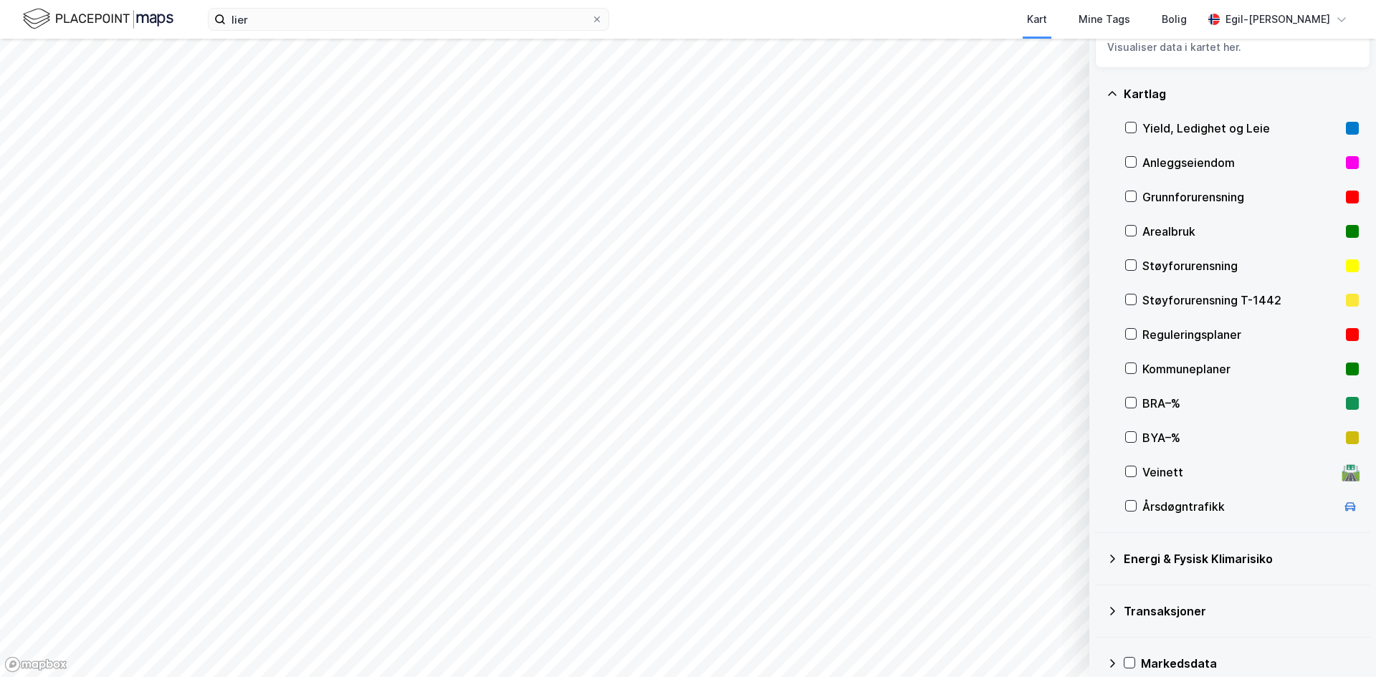
scroll to position [65, 0]
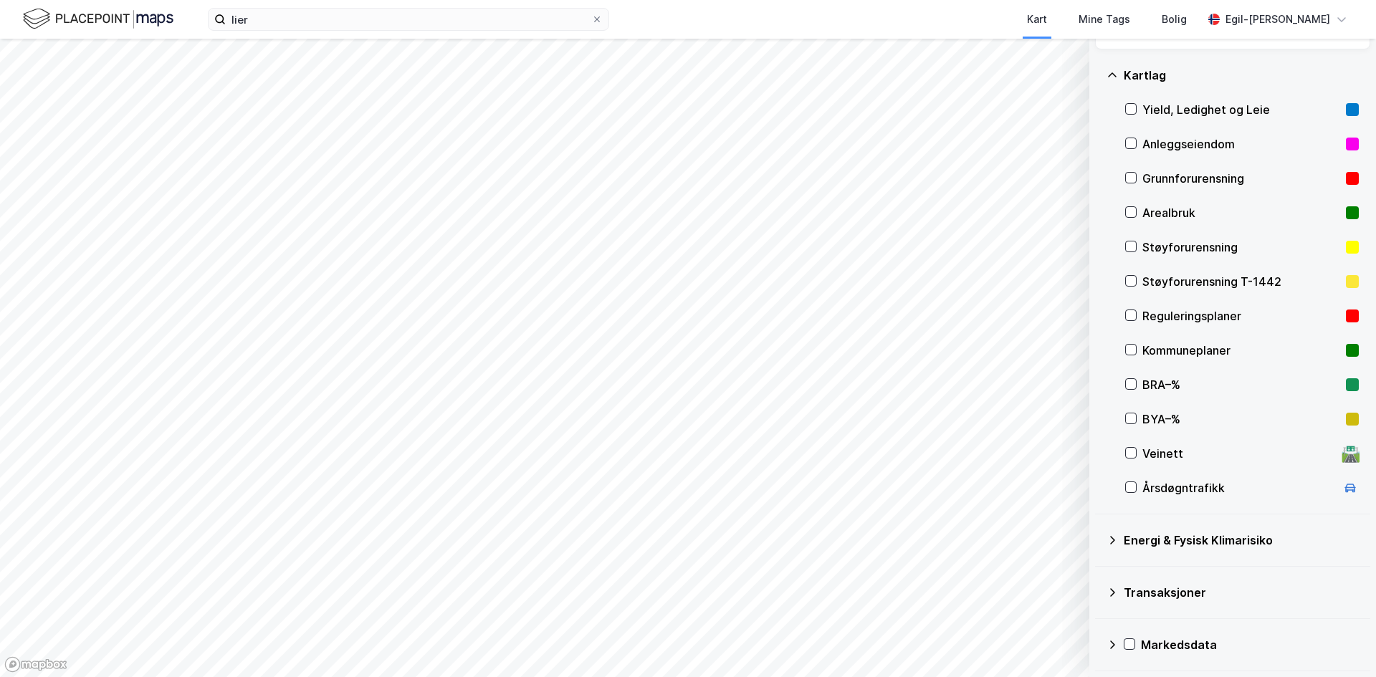
drag, startPoint x: 1134, startPoint y: 315, endPoint x: 1132, endPoint y: 335, distance: 20.1
click at [1132, 315] on icon at bounding box center [1131, 315] width 10 height 10
click at [1132, 348] on icon at bounding box center [1131, 350] width 10 height 10
click at [1133, 314] on icon at bounding box center [1131, 315] width 10 height 10
click at [1129, 348] on icon at bounding box center [1131, 350] width 10 height 10
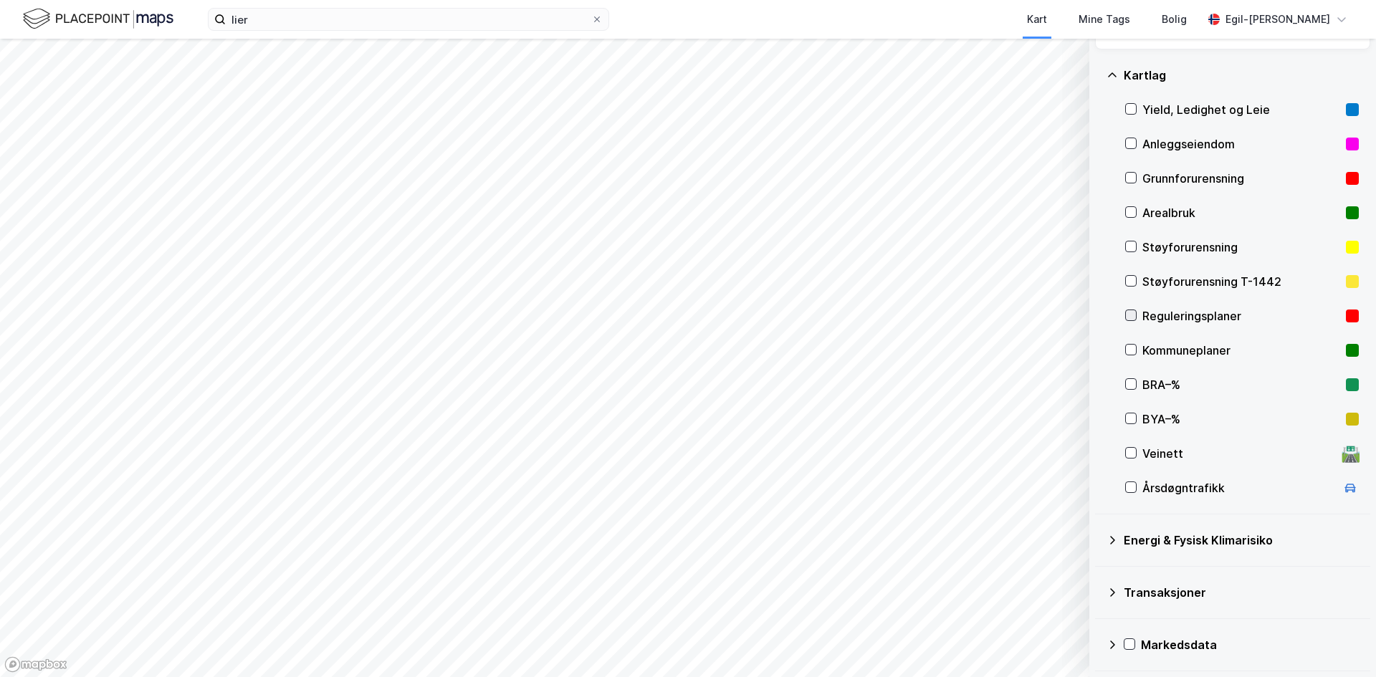
click at [1130, 316] on icon at bounding box center [1131, 315] width 10 height 10
click at [1131, 312] on icon at bounding box center [1131, 315] width 10 height 10
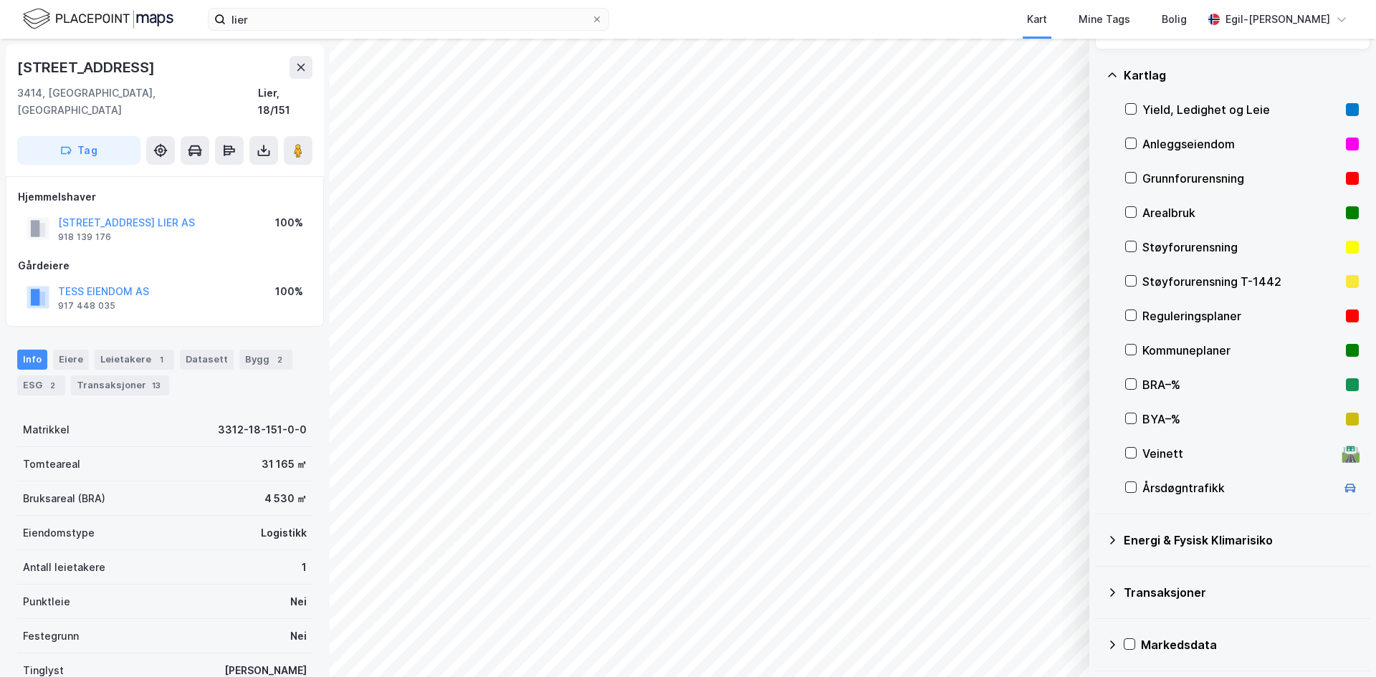
scroll to position [1, 0]
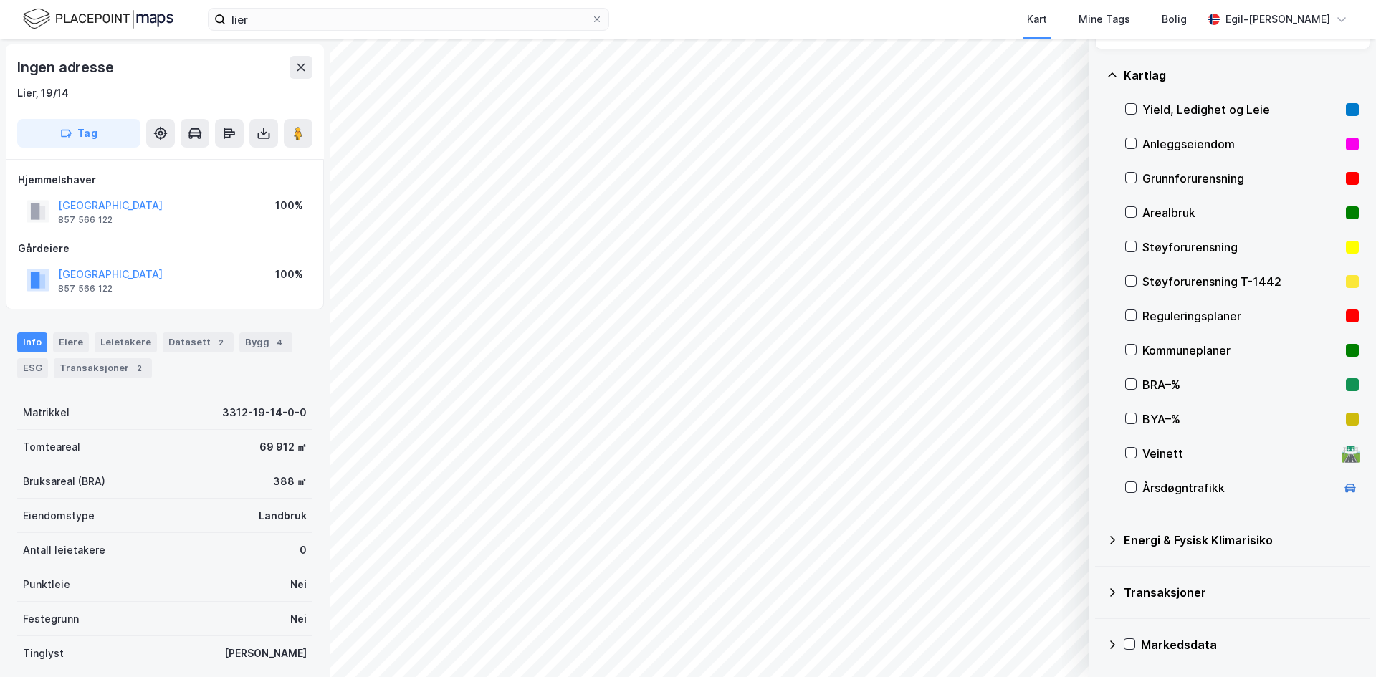
scroll to position [1, 0]
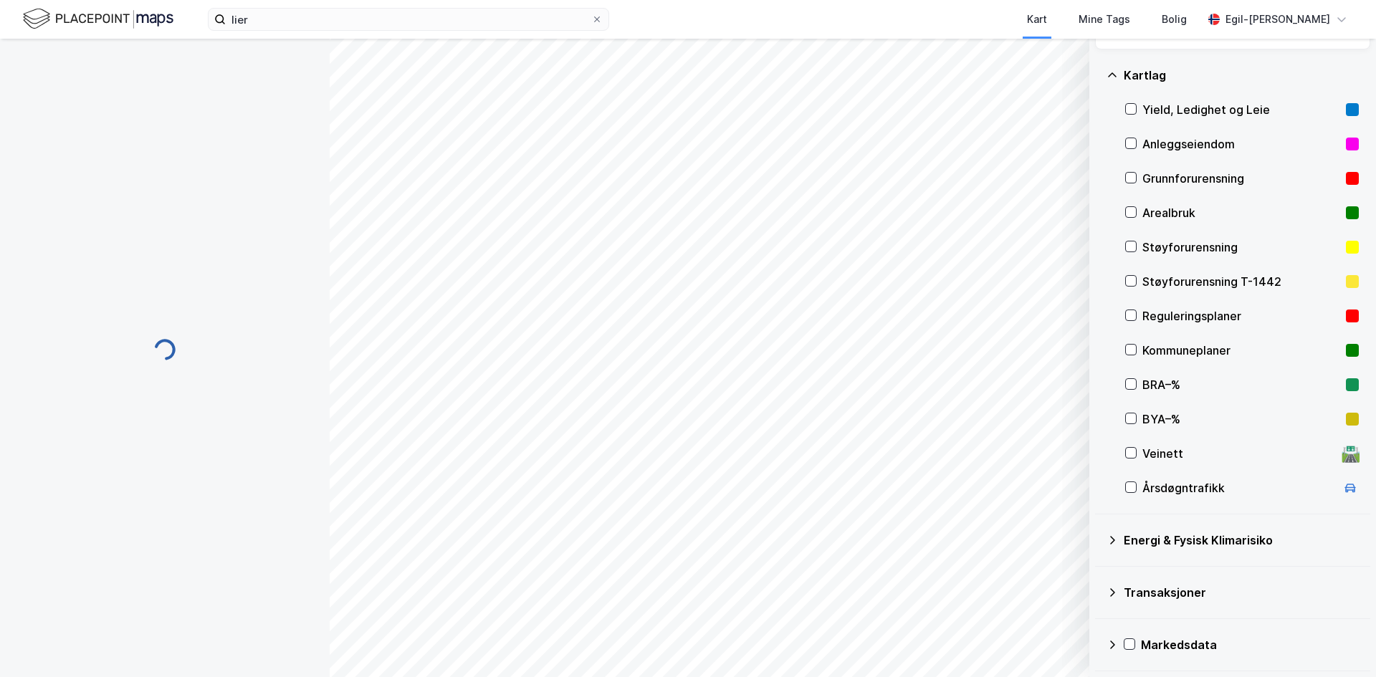
scroll to position [1, 0]
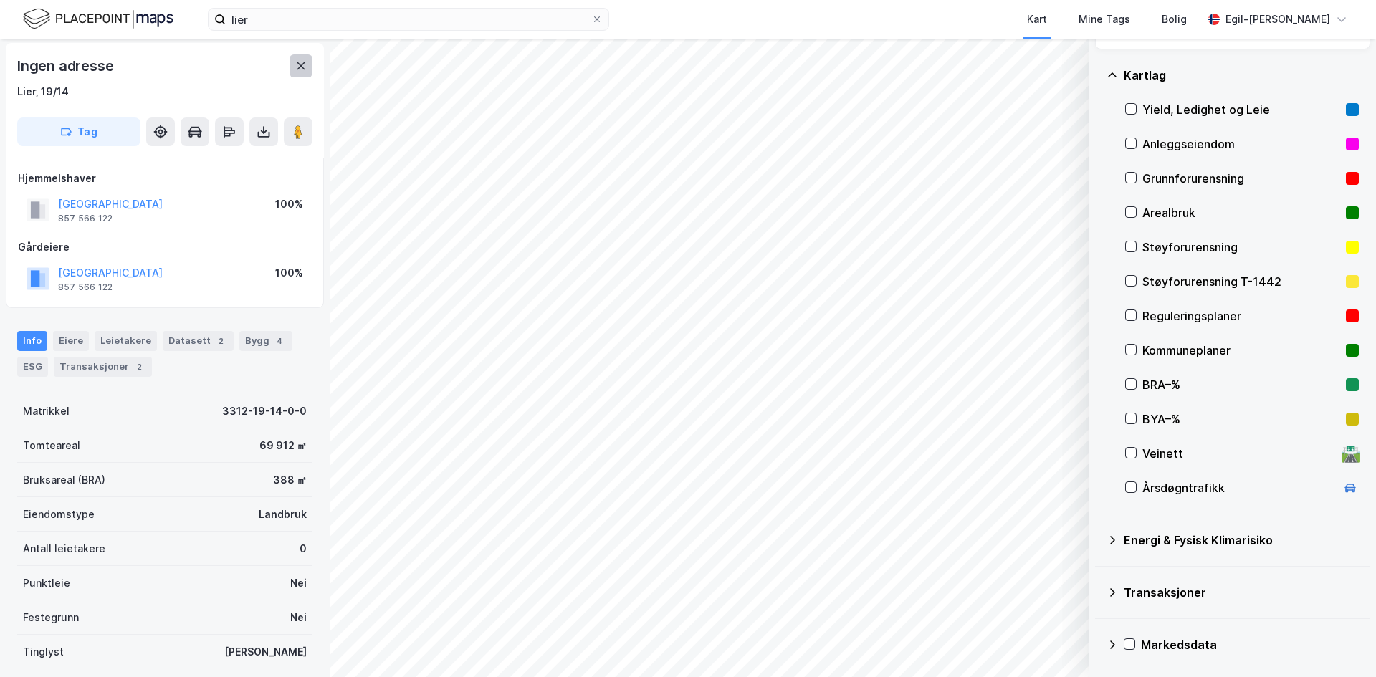
click at [301, 64] on icon at bounding box center [300, 65] width 11 height 11
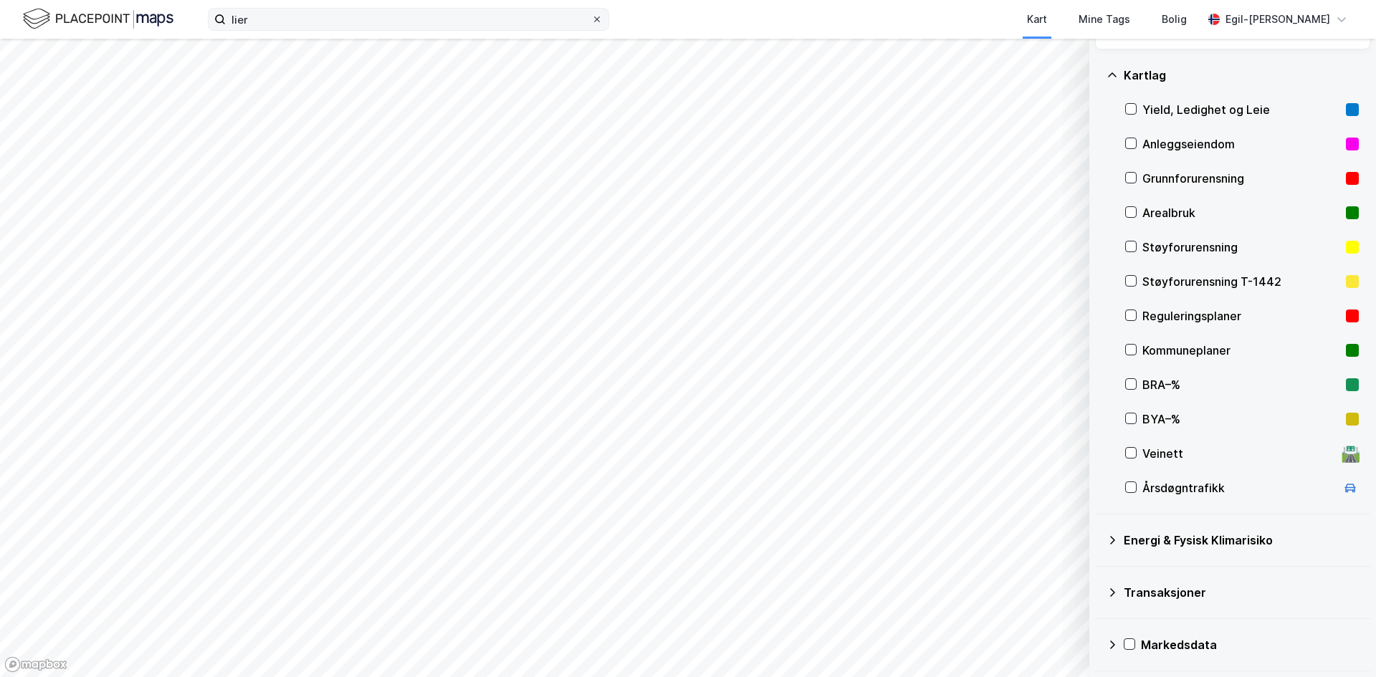
click at [597, 19] on icon at bounding box center [597, 19] width 6 height 6
click at [591, 19] on input "lier" at bounding box center [408, 19] width 365 height 21
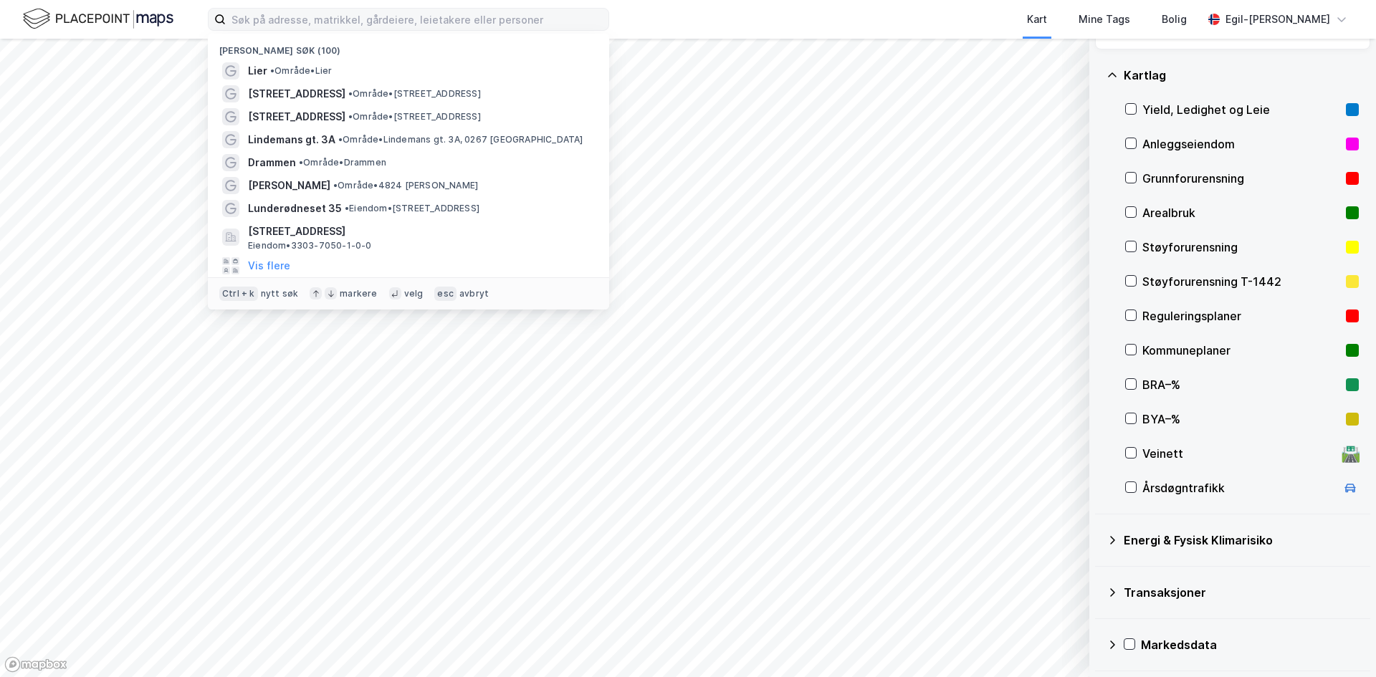
click at [678, 25] on div "Kart Mine Tags Bolig" at bounding box center [940, 19] width 525 height 39
